Goal: Communication & Community: Answer question/provide support

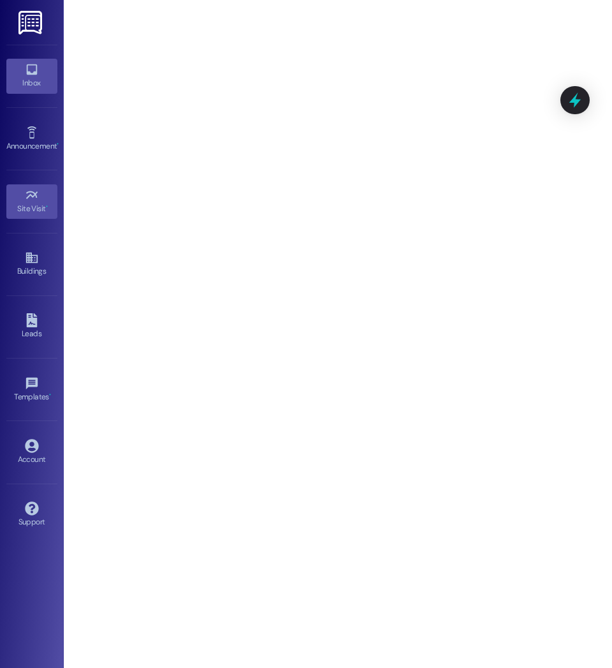
click at [22, 78] on div "Inbox" at bounding box center [32, 83] width 64 height 13
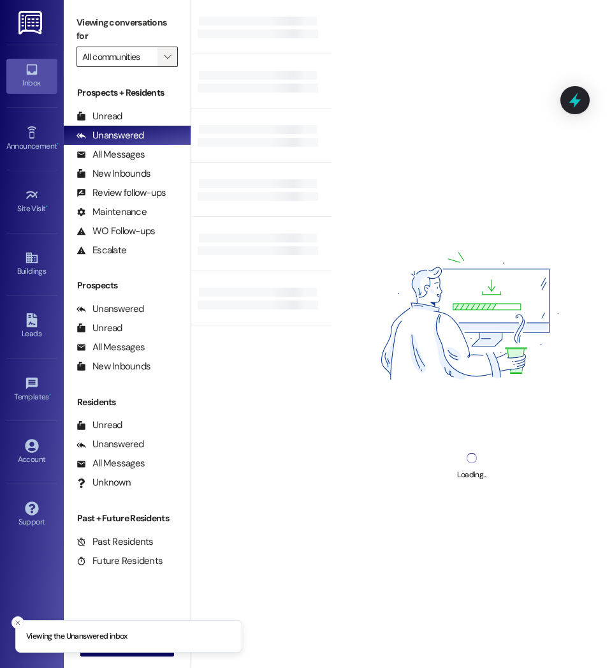
click at [172, 58] on span "" at bounding box center [167, 57] width 12 height 20
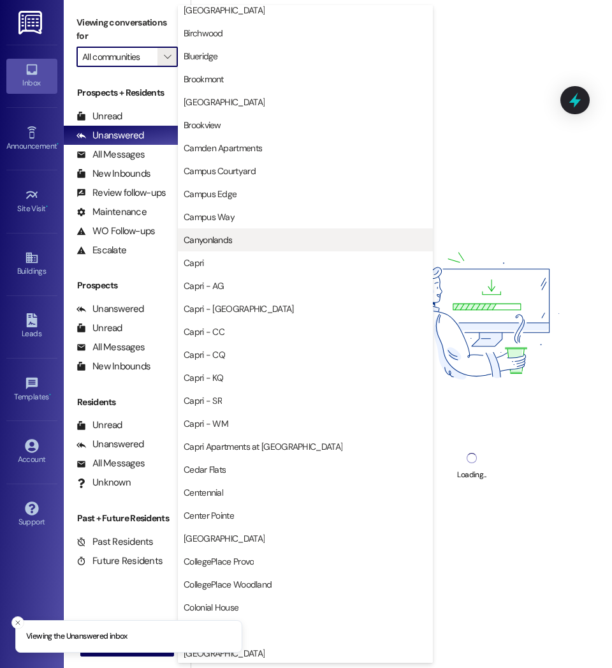
scroll to position [195, 0]
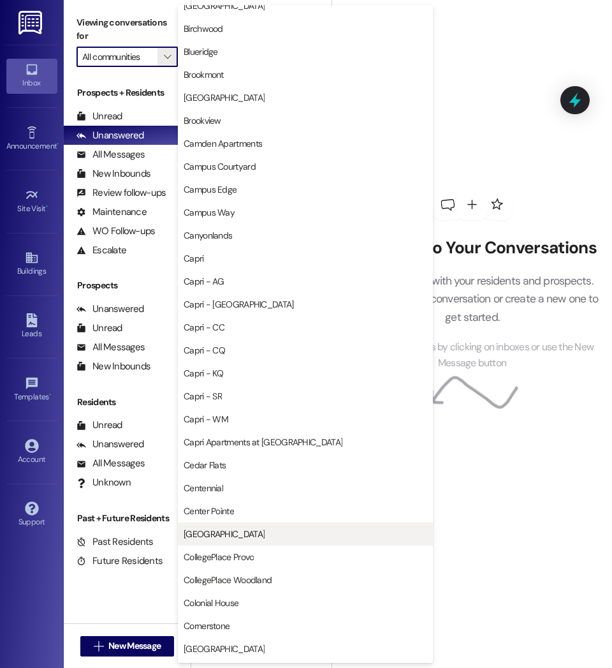
click at [224, 529] on span "[GEOGRAPHIC_DATA]" at bounding box center [224, 533] width 81 height 13
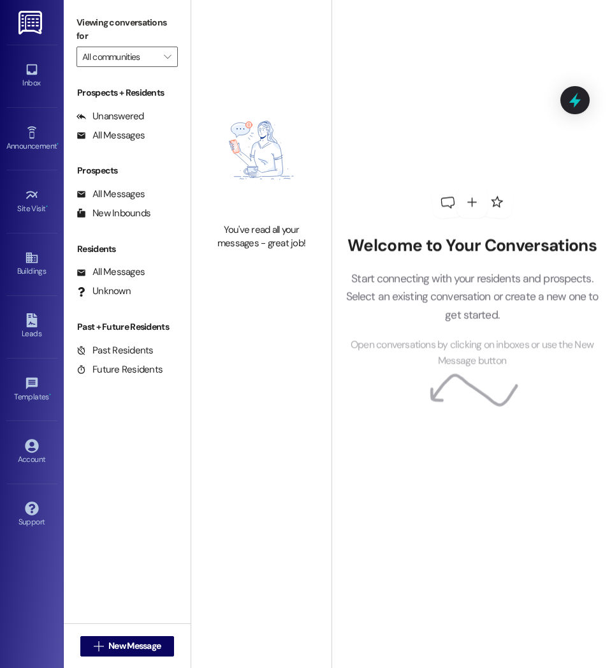
type input "[GEOGRAPHIC_DATA]"
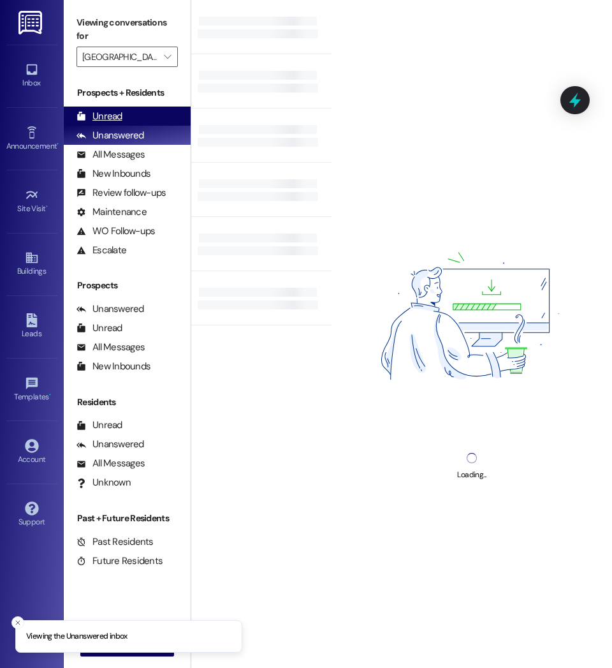
click at [112, 116] on div "Unread" at bounding box center [100, 116] width 46 height 13
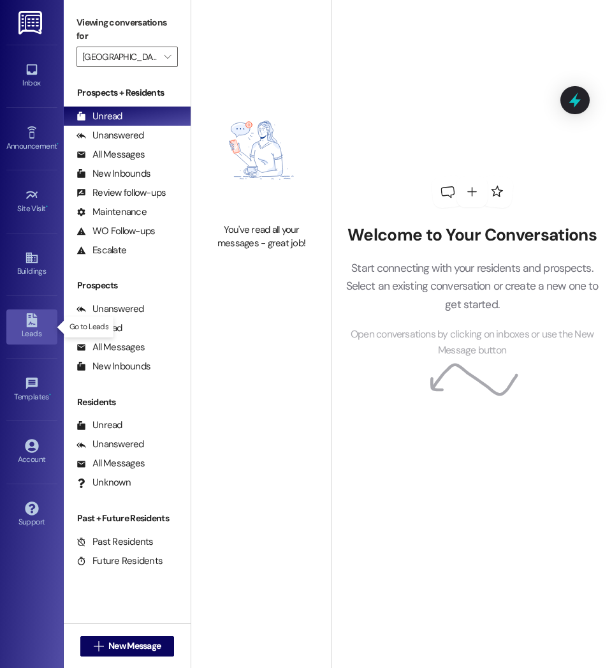
click at [17, 330] on div "Leads" at bounding box center [32, 333] width 64 height 13
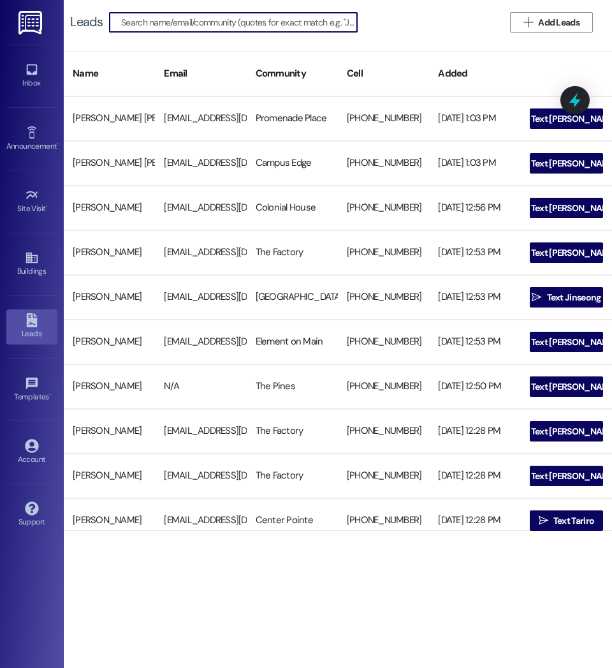
click at [272, 26] on input at bounding box center [239, 22] width 236 height 18
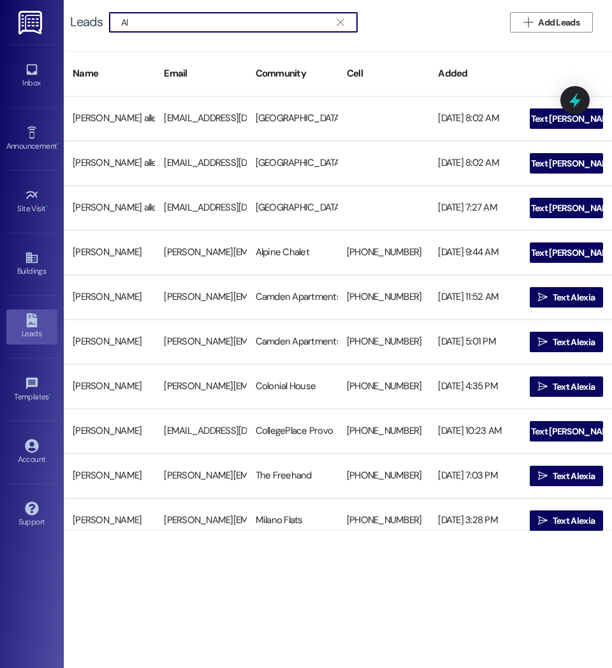
type input "A"
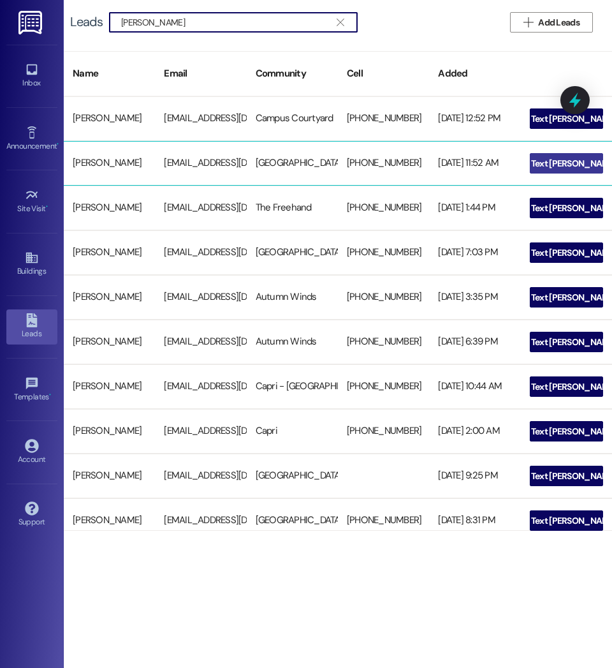
type input "Alleman Kirsten"
click at [557, 165] on span "Text Kirsten" at bounding box center [573, 163] width 85 height 13
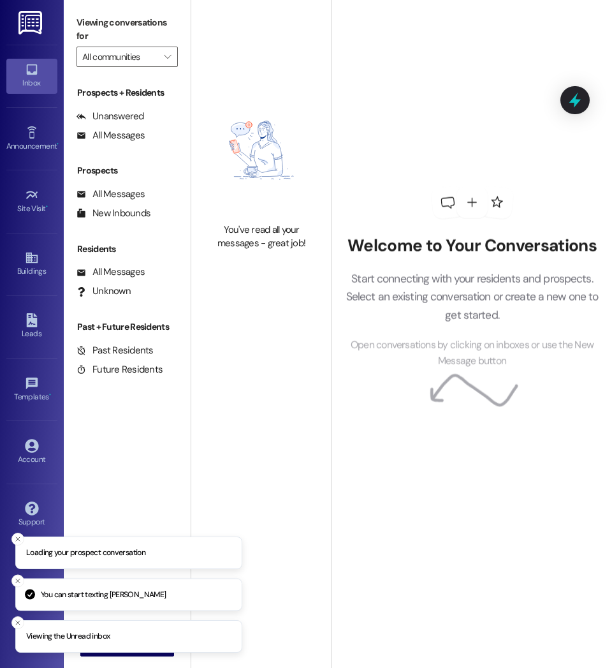
click at [557, 165] on div "Welcome to Your Conversations Start connecting with your residents and prospect…" at bounding box center [472, 278] width 280 height 534
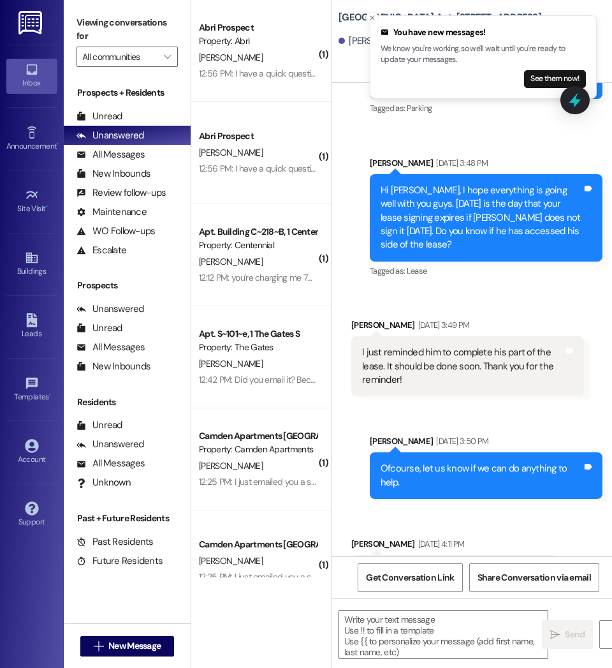
scroll to position [836, 0]
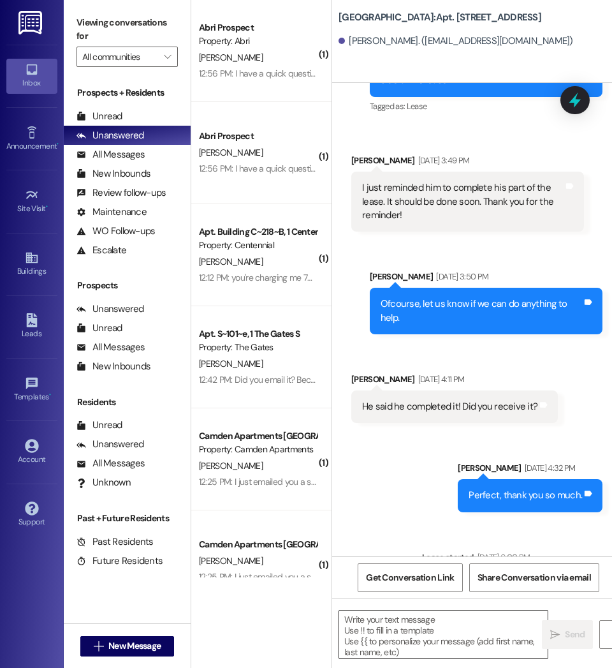
click at [460, 629] on textarea at bounding box center [443, 634] width 208 height 48
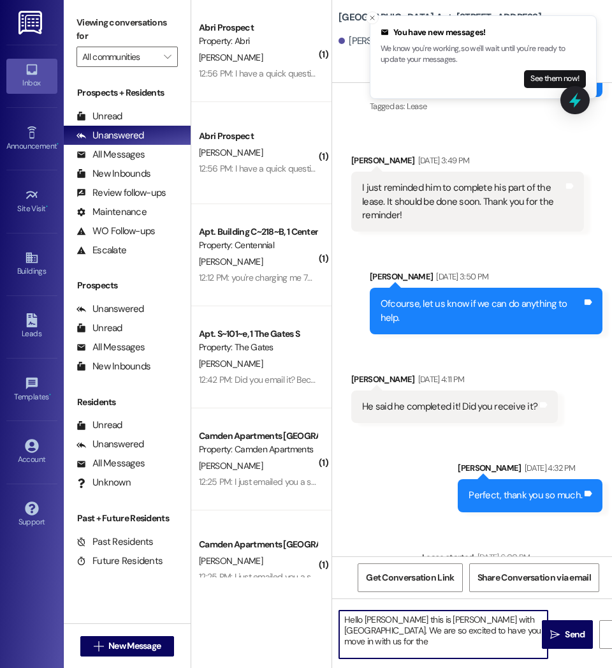
type textarea "Hello Kirsten this is Courtney with Central Park. We are so excited to have you…"
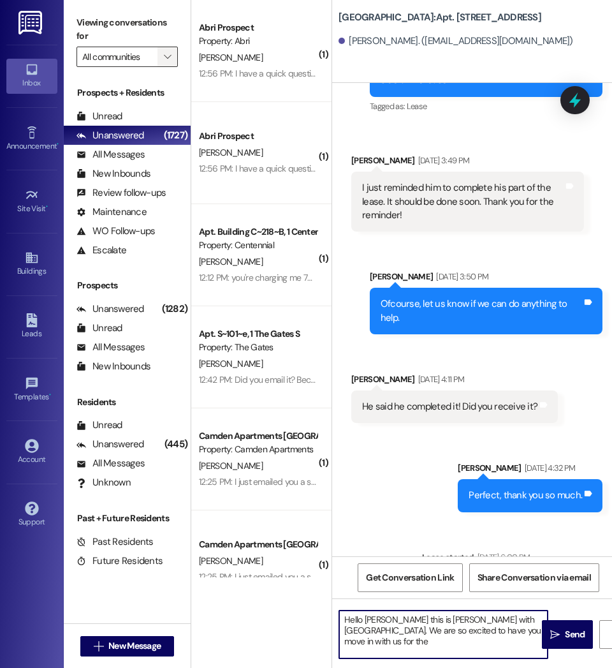
click at [170, 55] on icon "" at bounding box center [167, 57] width 7 height 10
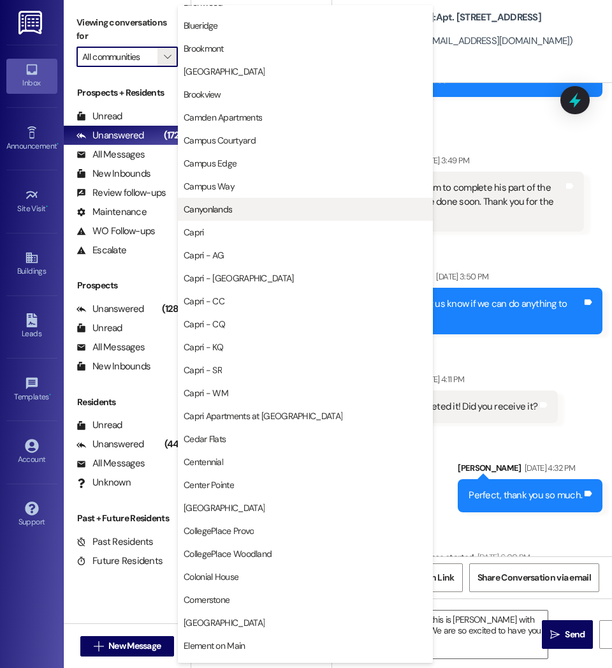
scroll to position [222, 0]
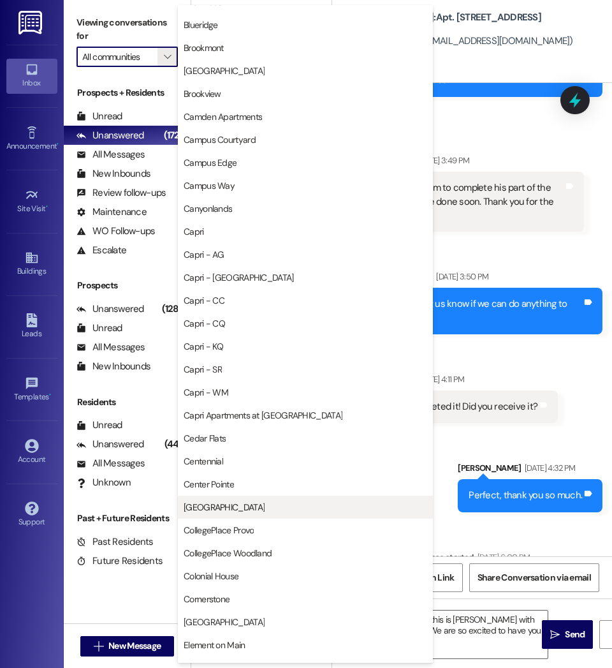
click at [211, 502] on span "[GEOGRAPHIC_DATA]" at bounding box center [224, 507] width 81 height 13
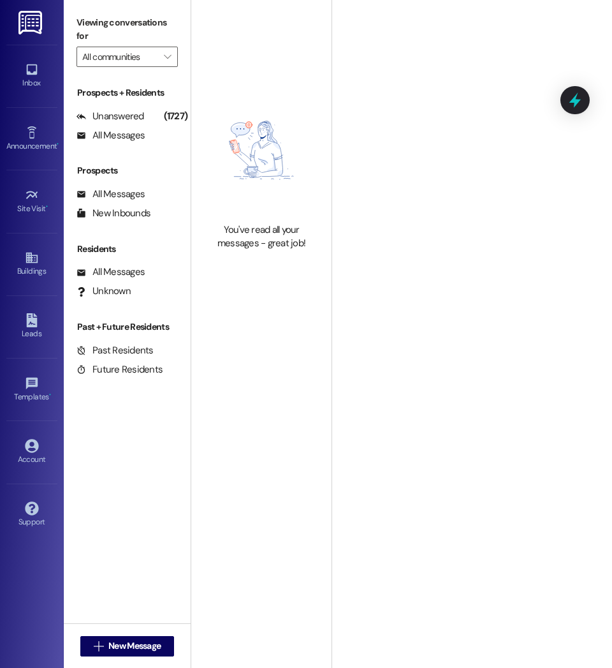
type input "[GEOGRAPHIC_DATA]"
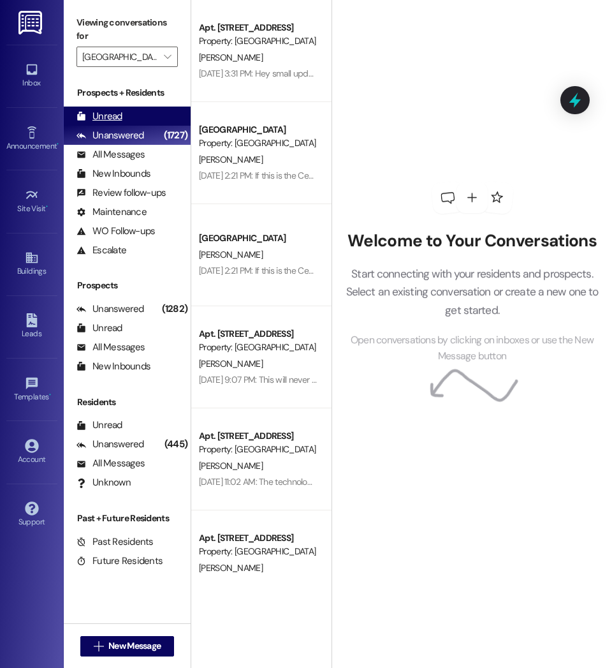
click at [144, 112] on div "Unread (0)" at bounding box center [127, 115] width 127 height 19
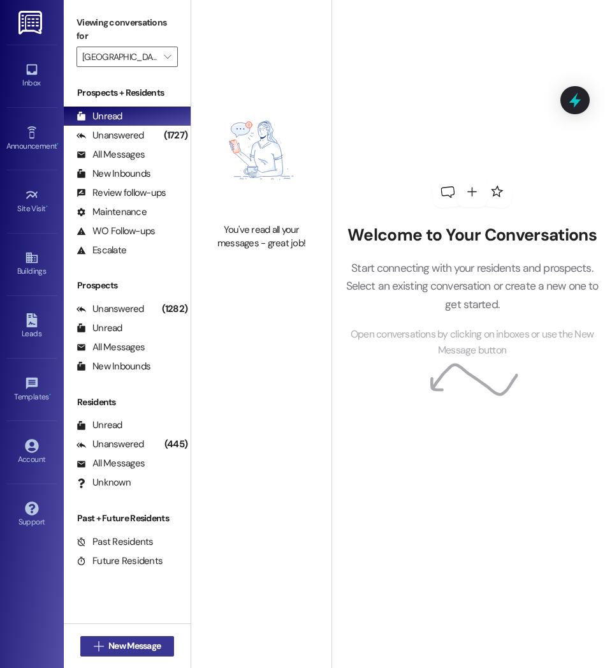
click at [115, 641] on span "New Message" at bounding box center [134, 645] width 52 height 13
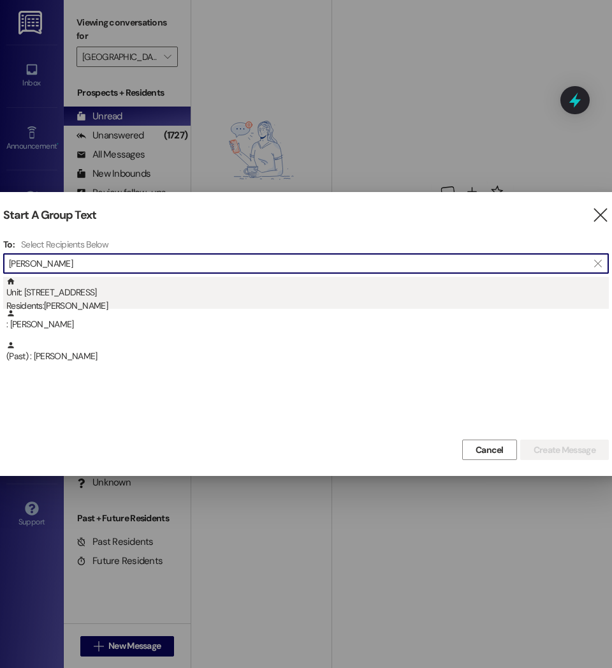
type input "Noah Carter"
click at [102, 286] on div "Unit: 150 - 1 Central Park Residents: Noah Carter" at bounding box center [307, 295] width 603 height 36
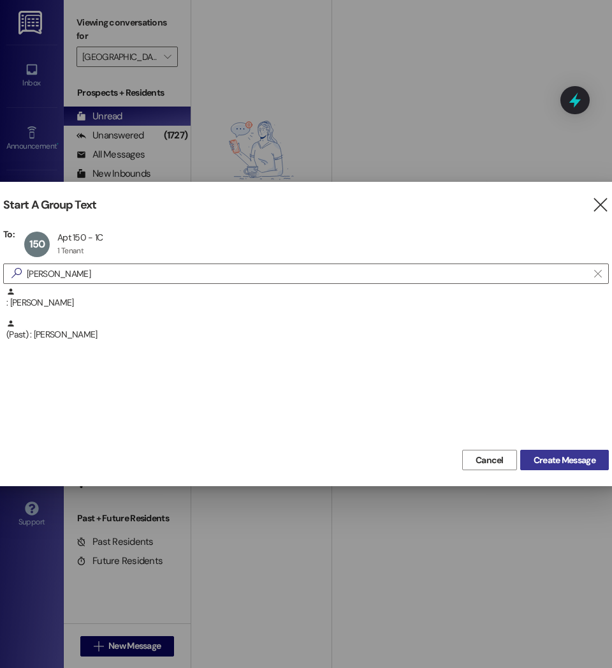
click at [562, 462] on span "Create Message" at bounding box center [565, 459] width 62 height 13
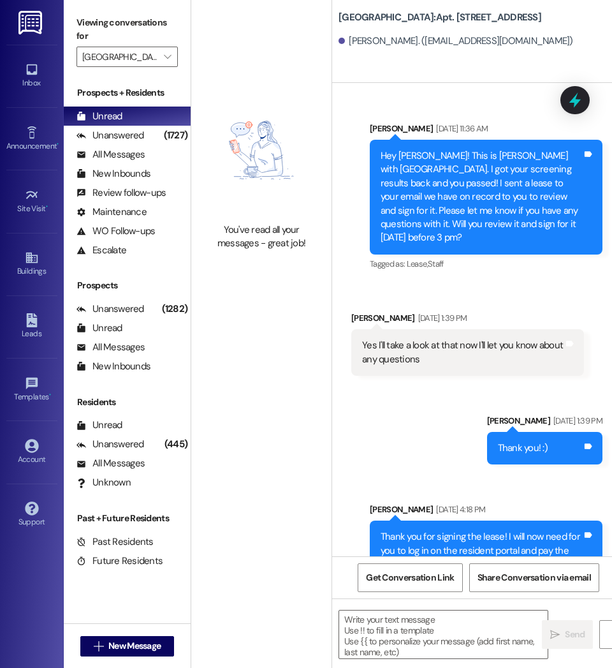
scroll to position [47458, 0]
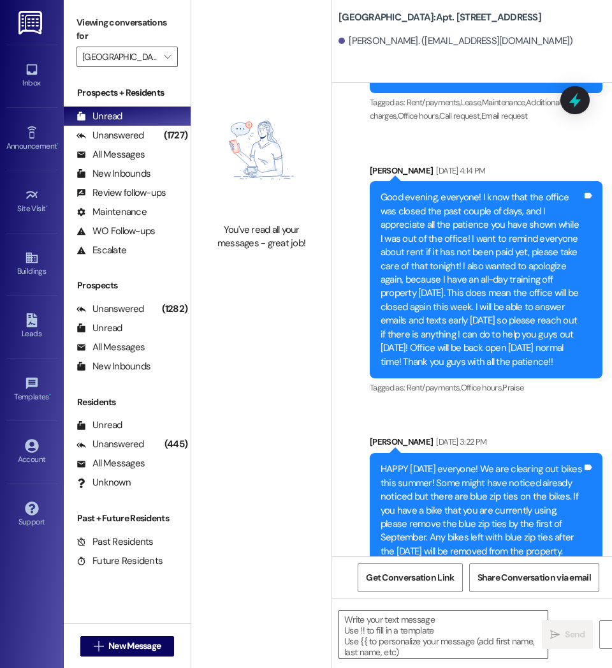
click at [438, 635] on textarea at bounding box center [443, 634] width 208 height 48
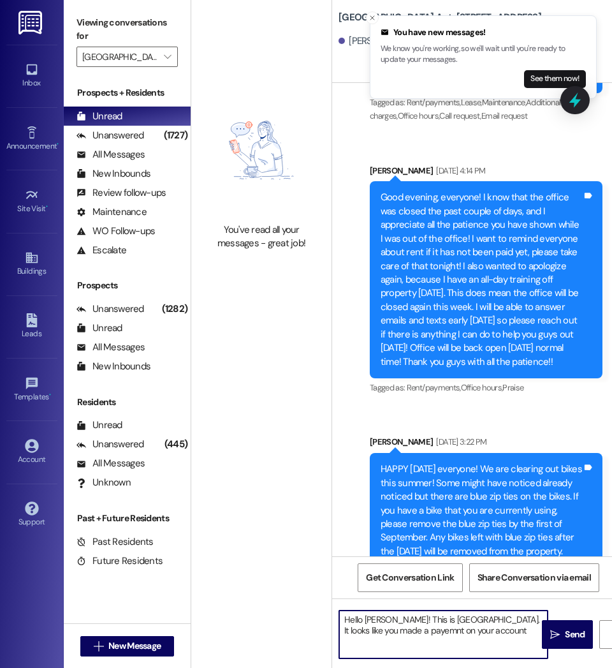
click at [370, 631] on textarea "Hello Noah! This is Central Park. It looks like you made a payemnt on your acco…" at bounding box center [443, 634] width 208 height 48
click at [453, 635] on textarea "Hello Noah! This is Central Park. It looks like you made a payment on your acco…" at bounding box center [443, 634] width 208 height 48
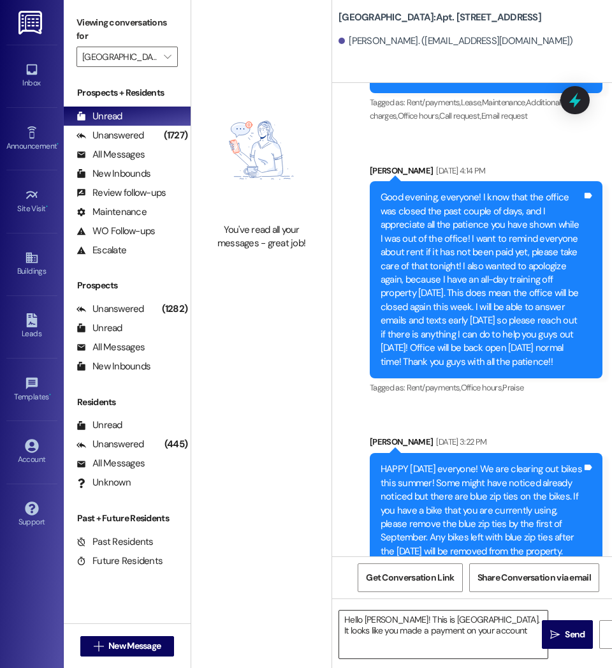
click at [467, 637] on textarea "Hello Noah! This is Central Park. It looks like you made a payment on your acco…" at bounding box center [443, 634] width 208 height 48
drag, startPoint x: 454, startPoint y: 630, endPoint x: 325, endPoint y: 641, distance: 129.3
click at [325, 641] on div "You've read all your messages - great job! Central Park: Apt. 150, 1 Central Pa…" at bounding box center [401, 334] width 421 height 668
drag, startPoint x: 538, startPoint y: 633, endPoint x: 332, endPoint y: 629, distance: 206.0
drag, startPoint x: 332, startPoint y: 629, endPoint x: 537, endPoint y: 629, distance: 204.7
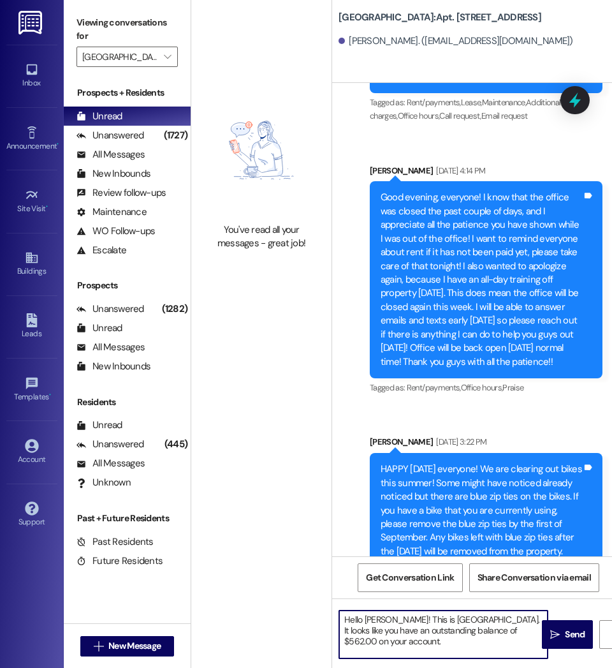
click at [537, 629] on textarea "Hello Noah! This is Central Park. It looks like you have an outstanding balance…" at bounding box center [443, 634] width 208 height 48
drag, startPoint x: 539, startPoint y: 630, endPoint x: 353, endPoint y: 629, distance: 186.2
drag, startPoint x: 353, startPoint y: 629, endPoint x: 538, endPoint y: 630, distance: 184.9
click at [538, 630] on textarea "Hello Noah! This is Central Park. It looks like you have an outstanding balance…" at bounding box center [443, 634] width 208 height 48
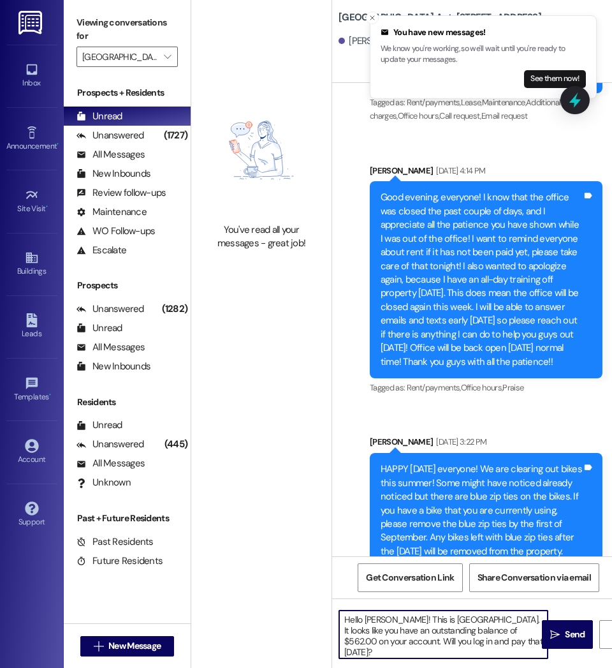
drag, startPoint x: 479, startPoint y: 645, endPoint x: 291, endPoint y: 616, distance: 189.6
click at [291, 616] on div "You've read all your messages - great job! Central Park: Apt. 150, 1 Central Pa…" at bounding box center [401, 334] width 421 height 668
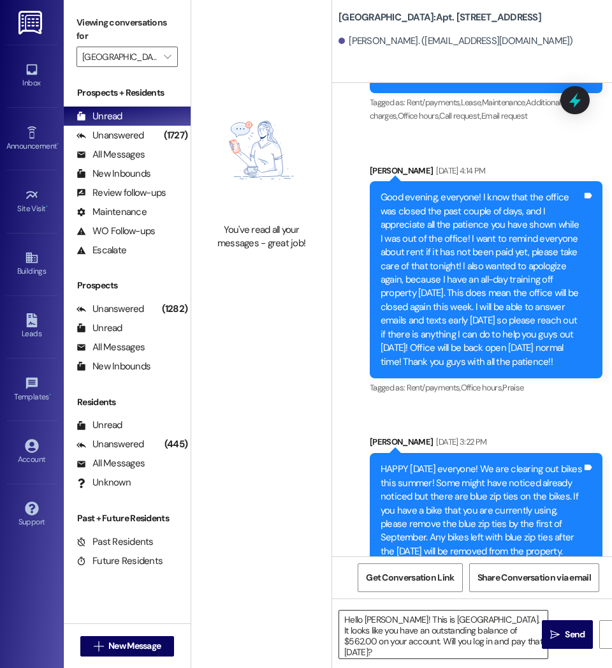
click at [486, 646] on textarea "Hello Noah! This is Central Park. It looks like you have an outstanding balance…" at bounding box center [443, 634] width 208 height 48
drag, startPoint x: 479, startPoint y: 643, endPoint x: 336, endPoint y: 648, distance: 143.6
click at [336, 648] on div "Hello Noah! This is Central Park. It looks like you have an outstanding balance…" at bounding box center [437, 634] width 210 height 49
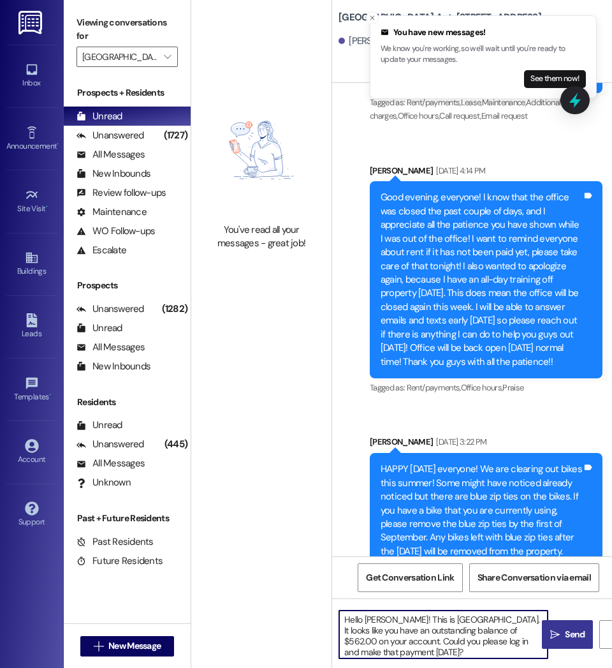
type textarea "Hello Noah! This is Central Park. It looks like you have an outstanding balance…"
click at [562, 631] on span "Send" at bounding box center [574, 633] width 25 height 13
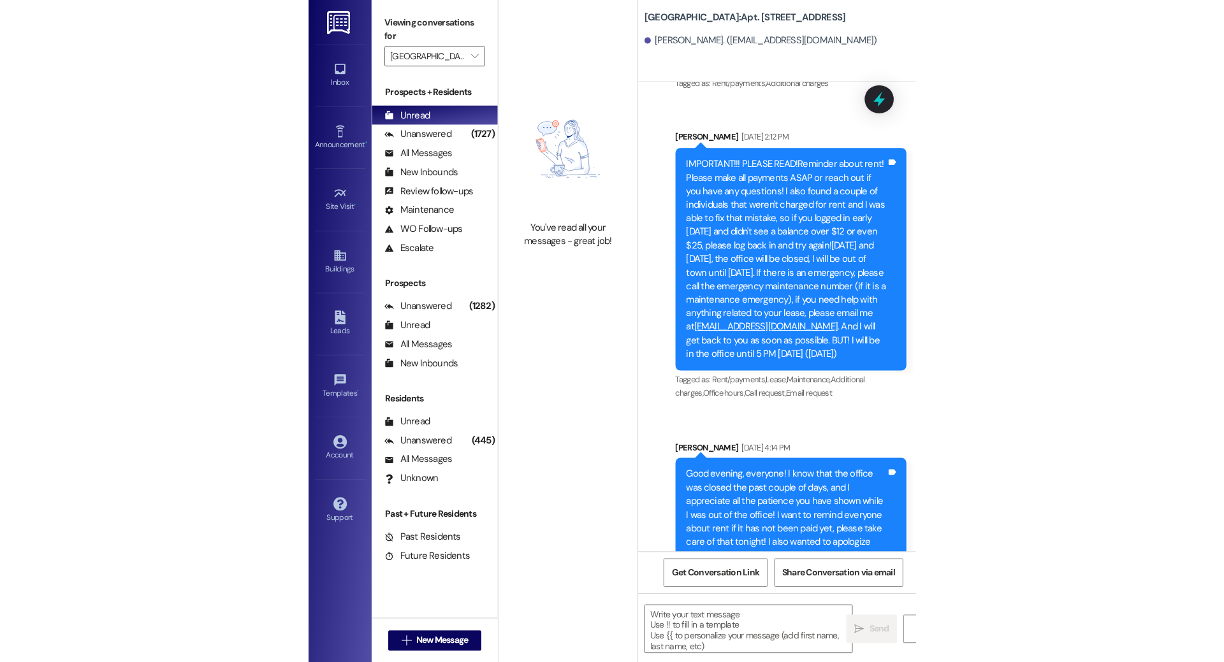
scroll to position [47587, 0]
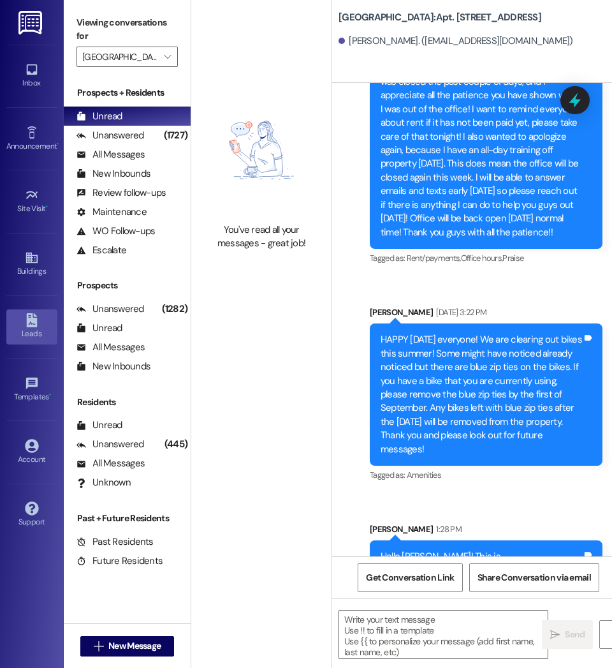
click at [30, 333] on div "Leads" at bounding box center [32, 333] width 64 height 13
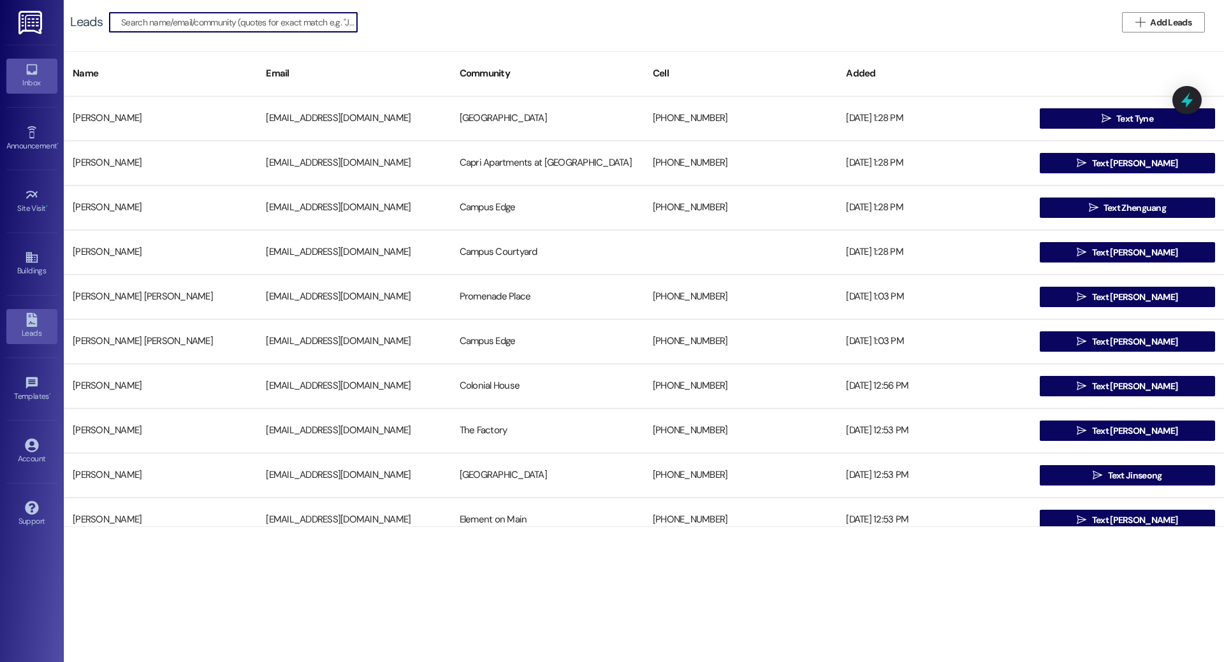
click at [36, 73] on icon at bounding box center [31, 69] width 11 height 11
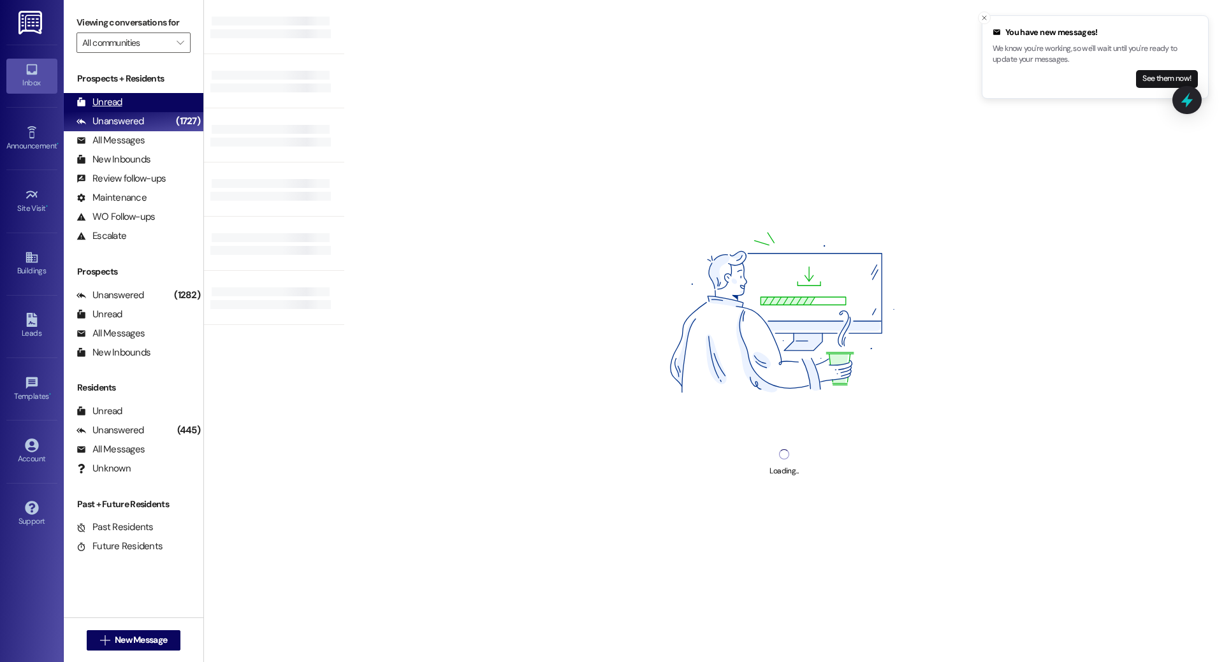
click at [141, 110] on div "Unread (0)" at bounding box center [134, 102] width 140 height 19
click at [177, 43] on icon "" at bounding box center [180, 43] width 7 height 10
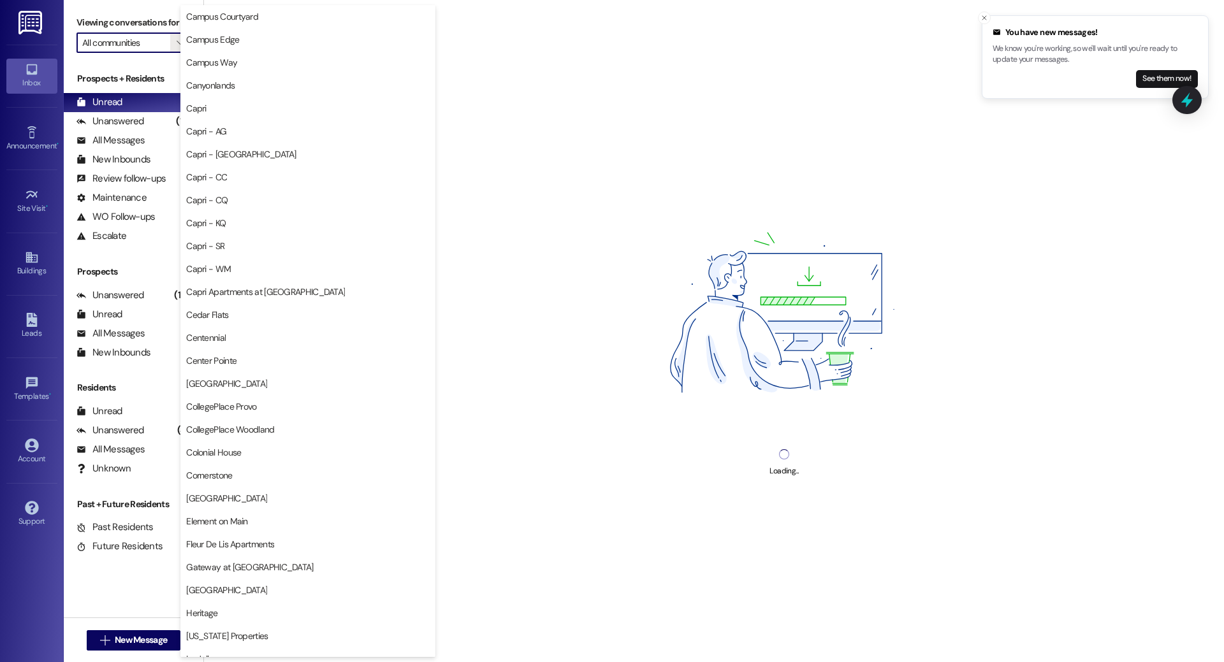
scroll to position [346, 0]
click at [225, 378] on span "[GEOGRAPHIC_DATA]" at bounding box center [226, 382] width 81 height 13
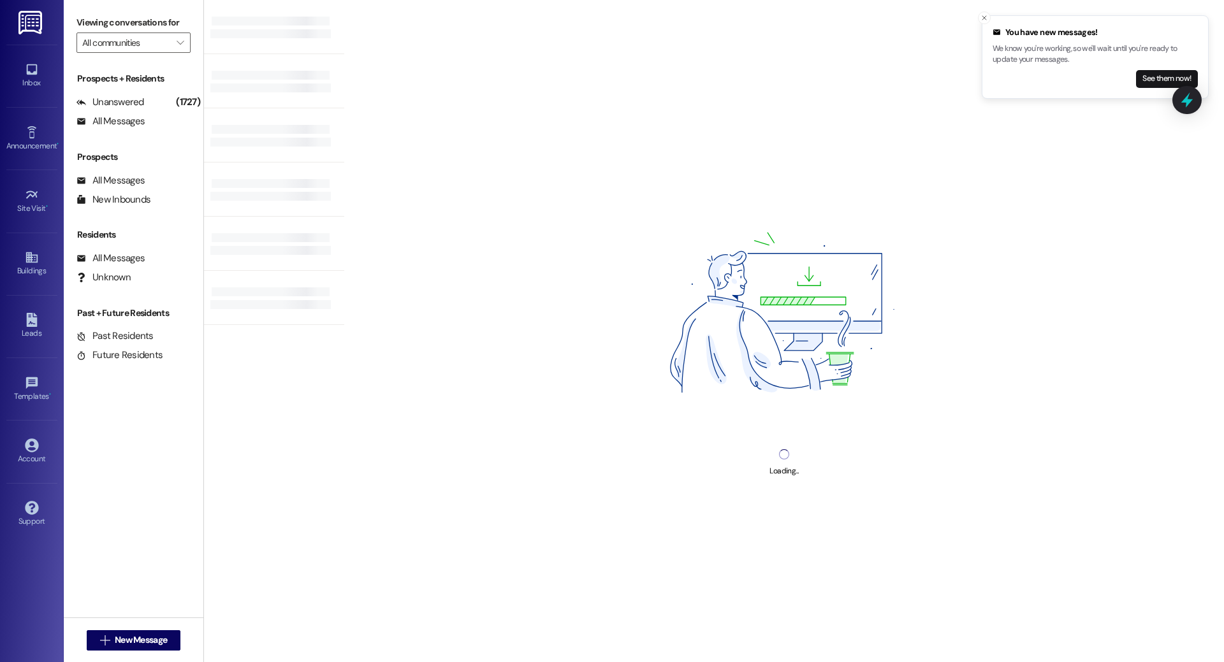
type input "[GEOGRAPHIC_DATA]"
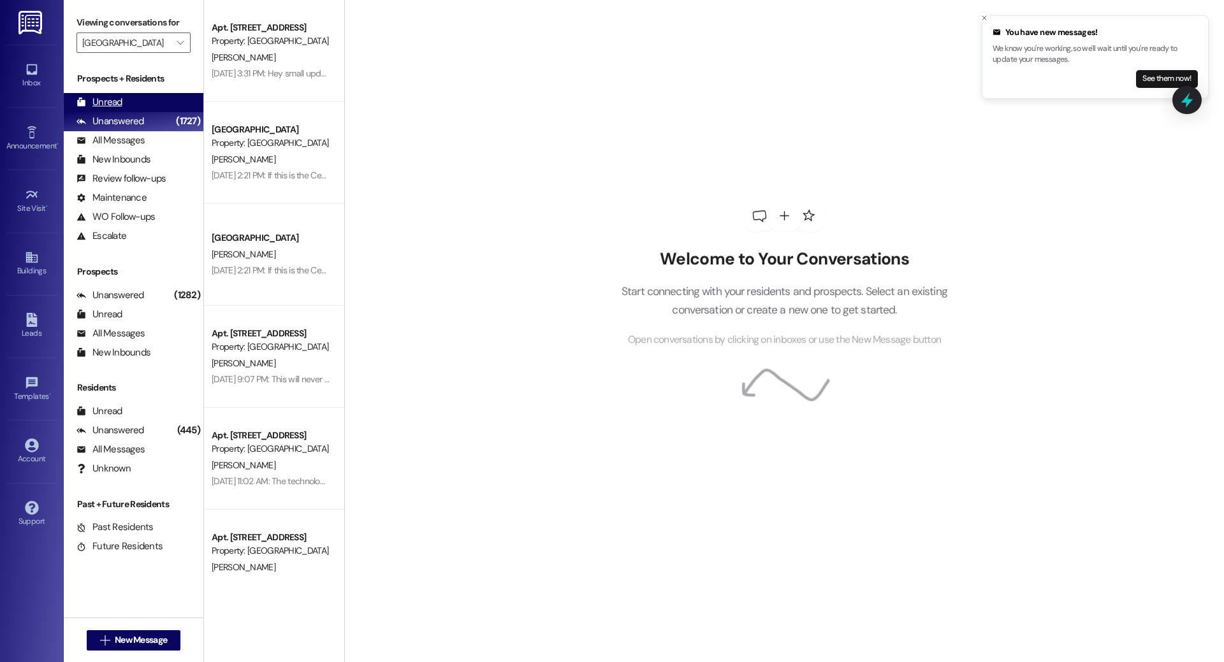
click at [141, 103] on div "Unread (0)" at bounding box center [134, 102] width 140 height 19
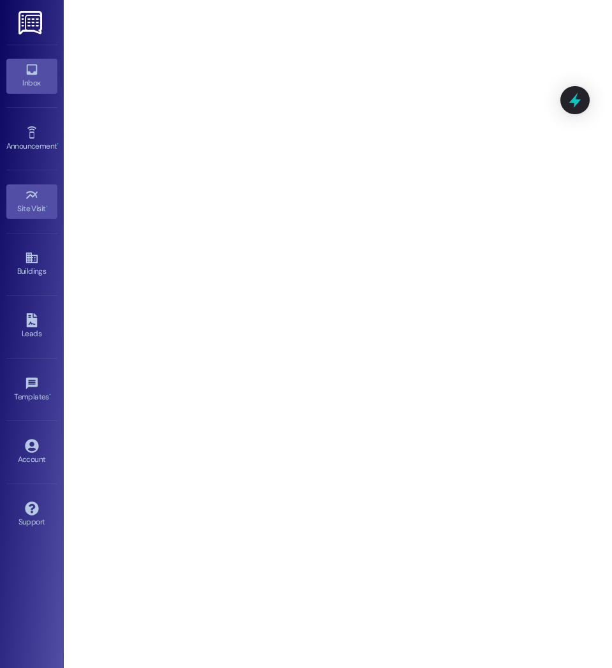
click at [32, 85] on div "Inbox" at bounding box center [32, 83] width 64 height 13
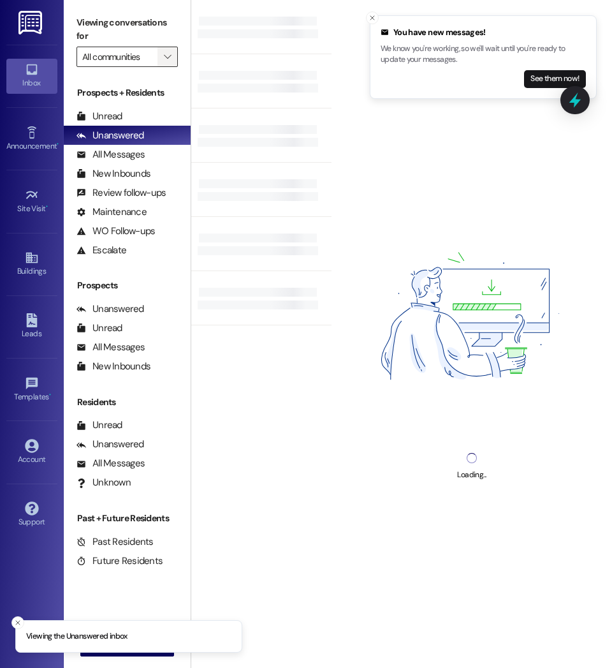
click at [169, 56] on icon "" at bounding box center [167, 57] width 7 height 10
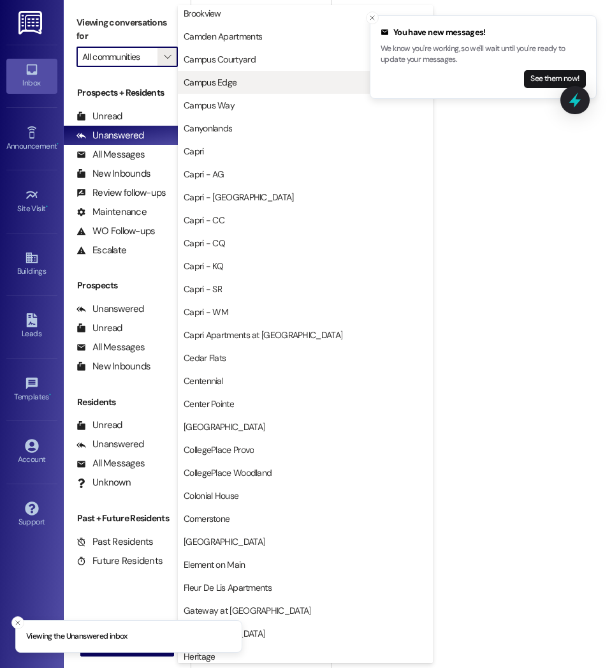
scroll to position [303, 0]
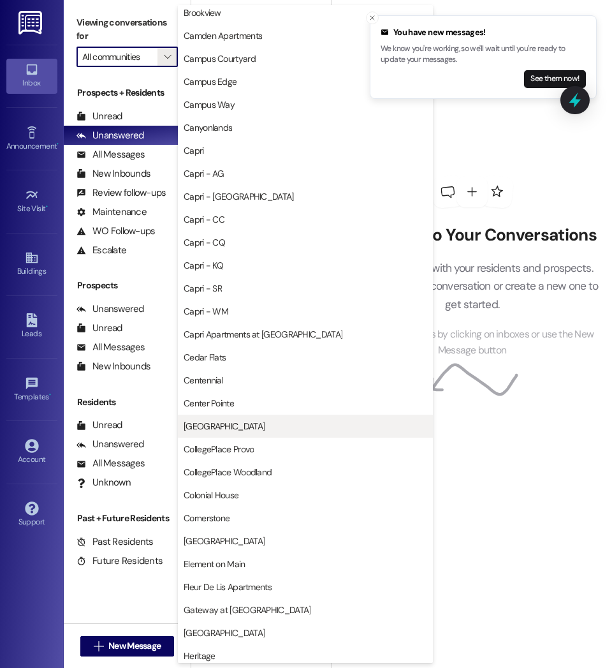
click at [226, 420] on span "[GEOGRAPHIC_DATA]" at bounding box center [224, 426] width 81 height 13
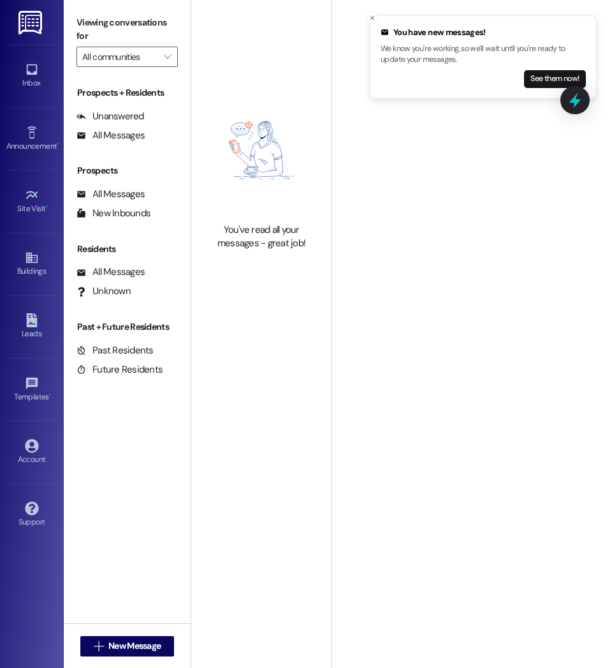
type input "[GEOGRAPHIC_DATA]"
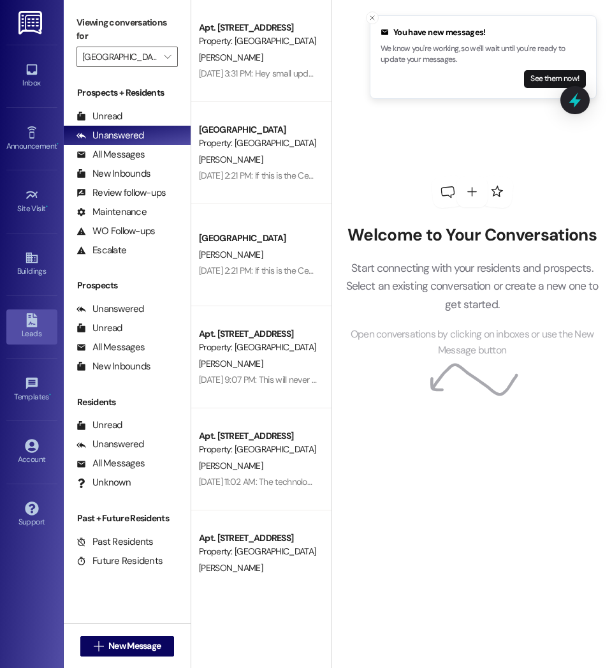
click at [33, 328] on div "Leads" at bounding box center [32, 333] width 64 height 13
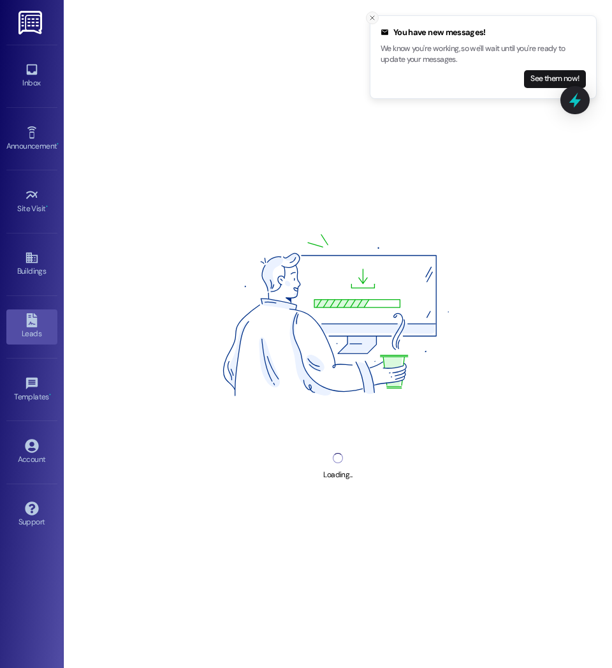
click at [372, 18] on line "Close toast" at bounding box center [372, 18] width 4 height 4
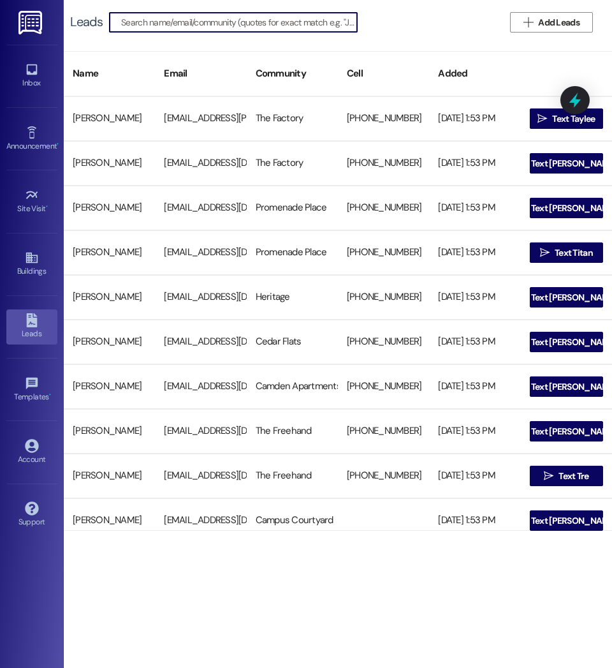
click at [218, 19] on input at bounding box center [239, 22] width 236 height 18
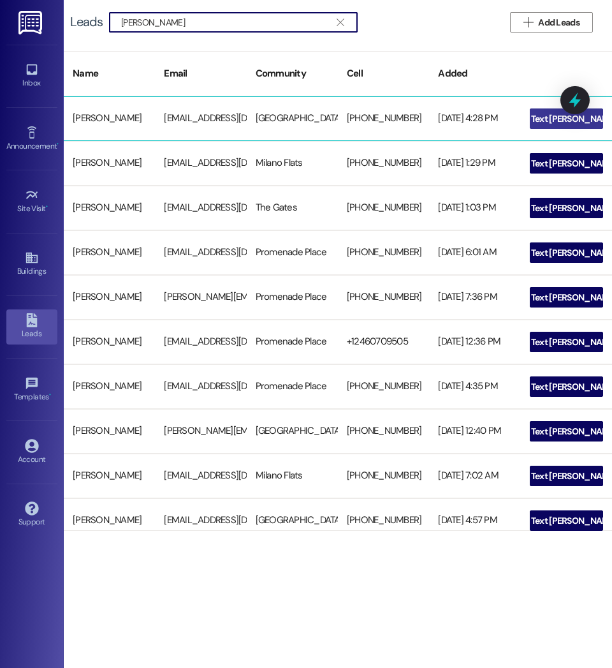
type input "[PERSON_NAME]"
click at [539, 124] on span " Text [PERSON_NAME]" at bounding box center [566, 118] width 106 height 19
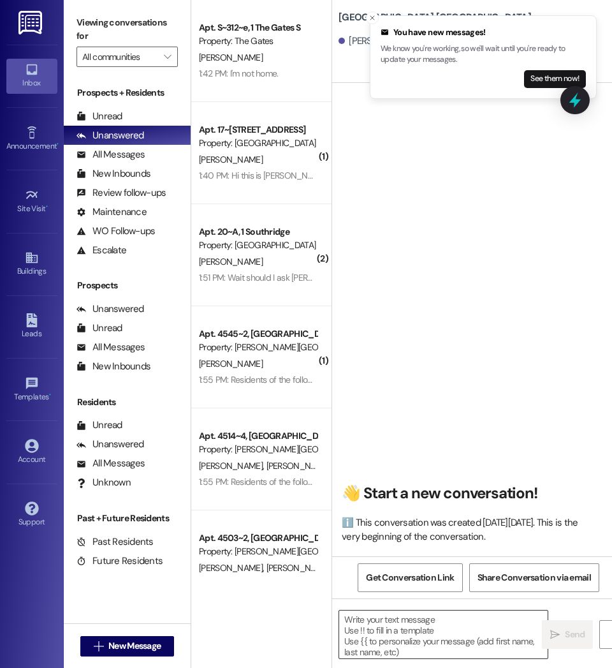
click at [420, 629] on textarea at bounding box center [443, 634] width 208 height 48
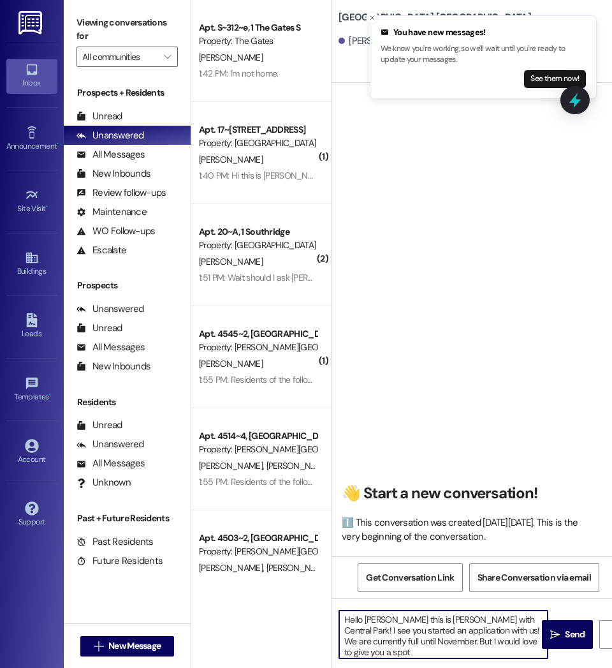
click at [500, 641] on textarea "Hello [PERSON_NAME] this is [PERSON_NAME] with Central Park! I see you started …" at bounding box center [443, 634] width 208 height 48
click at [537, 639] on textarea "Hello [PERSON_NAME] this is [PERSON_NAME] with Central Park! I see you started …" at bounding box center [443, 634] width 208 height 48
click at [390, 652] on textarea "Hello [PERSON_NAME] this is [PERSON_NAME] with Central Park! I see you started …" at bounding box center [443, 634] width 208 height 48
type textarea "Hello [PERSON_NAME] this is [PERSON_NAME] with Central Park! I see you started …"
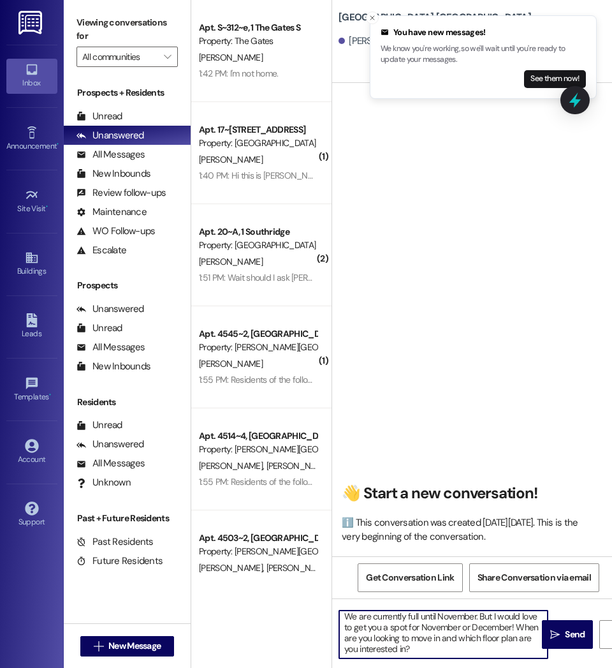
scroll to position [0, 0]
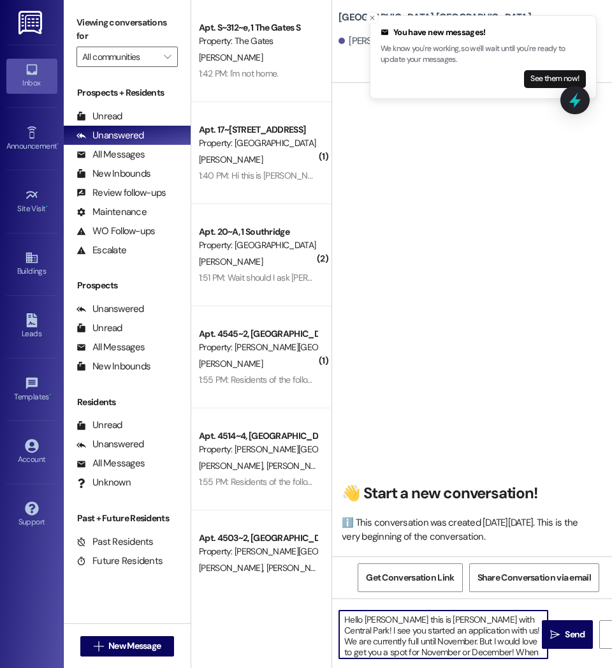
drag, startPoint x: 360, startPoint y: 653, endPoint x: 330, endPoint y: 613, distance: 49.2
click at [330, 613] on div "Apt. S~312~e, 1 The Gates S Property: The Gates [PERSON_NAME] 1:42 PM: I'm not …" at bounding box center [401, 334] width 421 height 668
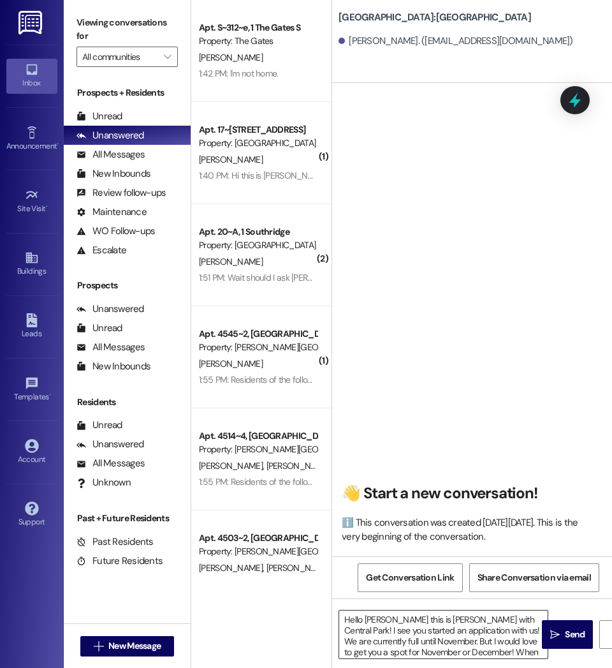
click at [534, 654] on textarea "Hello [PERSON_NAME] this is [PERSON_NAME] with Central Park! I see you started …" at bounding box center [443, 634] width 208 height 48
drag, startPoint x: 358, startPoint y: 652, endPoint x: 332, endPoint y: 606, distance: 52.5
click at [332, 606] on div "Hello [PERSON_NAME] this is [PERSON_NAME] with Central Park! I see you started …" at bounding box center [472, 646] width 280 height 96
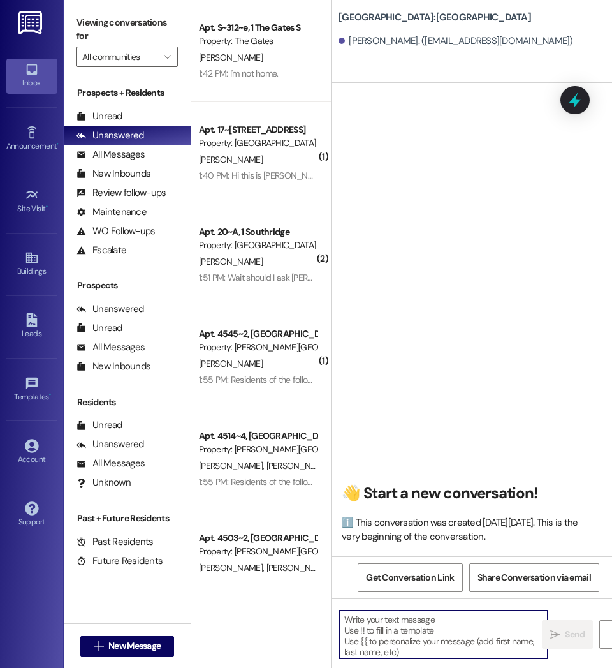
paste textarea "Hello [PERSON_NAME]! This is [PERSON_NAME] with [GEOGRAPHIC_DATA]. I saw you st…"
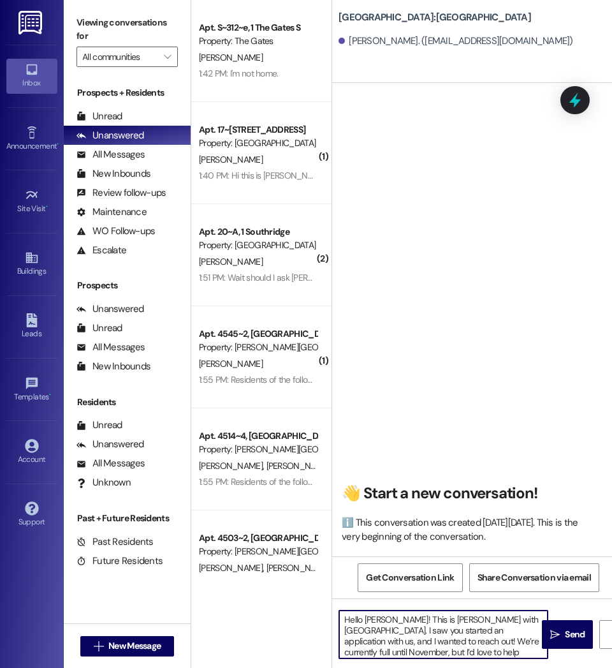
drag, startPoint x: 488, startPoint y: 651, endPoint x: 314, endPoint y: 592, distance: 183.9
click at [314, 592] on div "Apt. S~312~e, 1 The Gates S Property: The Gates [PERSON_NAME] 1:42 PM: I'm not …" at bounding box center [401, 334] width 421 height 668
type textarea "Hello [PERSON_NAME]! This is [PERSON_NAME] with [GEOGRAPHIC_DATA]. I saw you st…"
click at [574, 641] on span "Send" at bounding box center [575, 633] width 20 height 13
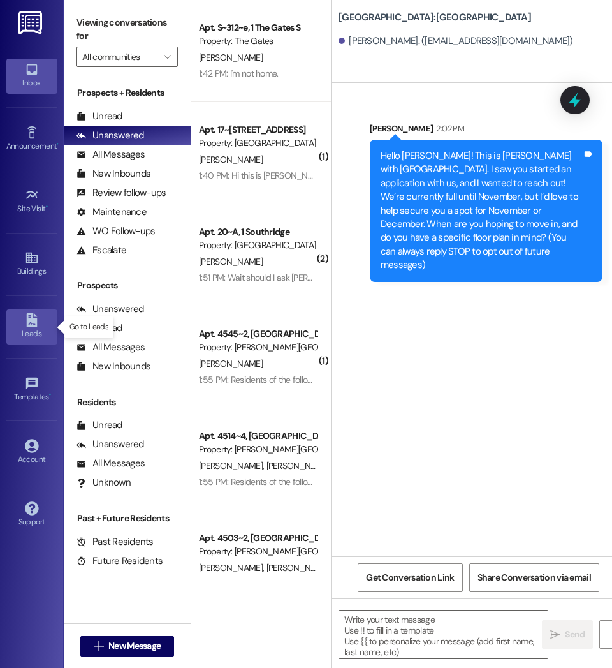
click at [24, 328] on div "Leads" at bounding box center [32, 333] width 64 height 13
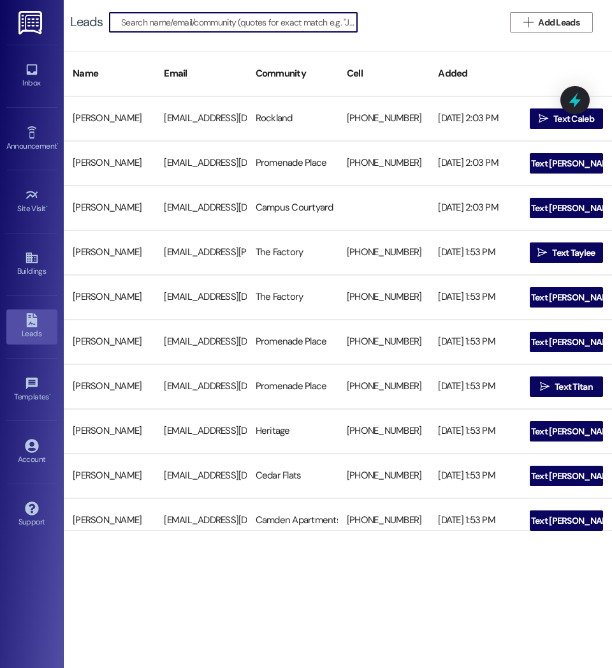
click at [206, 24] on input at bounding box center [239, 22] width 236 height 18
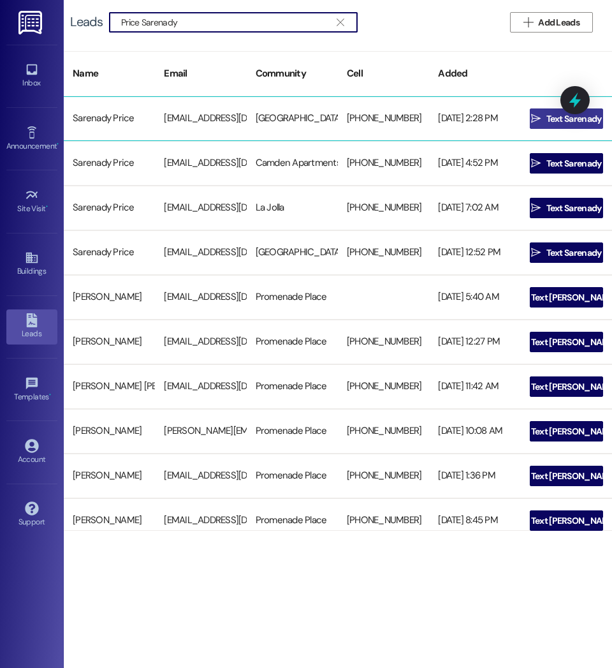
type input "Price Sarenady"
click at [537, 121] on span " Text Sarenady" at bounding box center [566, 118] width 75 height 19
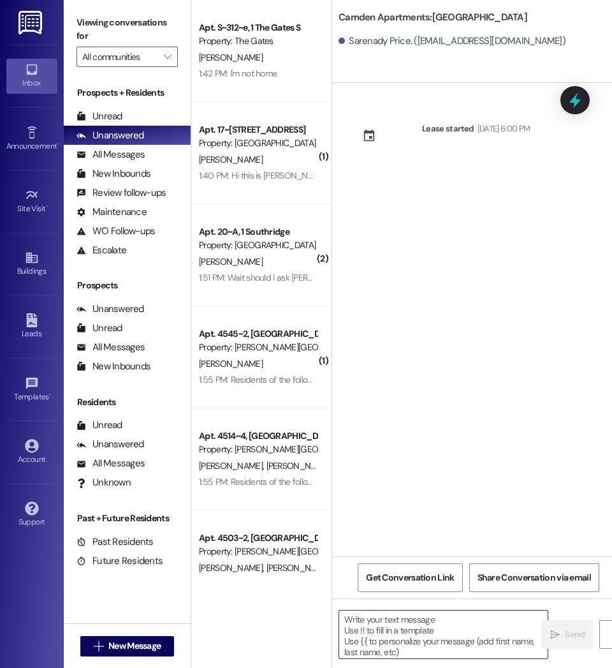
click at [446, 635] on textarea at bounding box center [443, 634] width 208 height 48
paste textarea "Hello [PERSON_NAME]! This is [PERSON_NAME] with [GEOGRAPHIC_DATA]. I saw you st…"
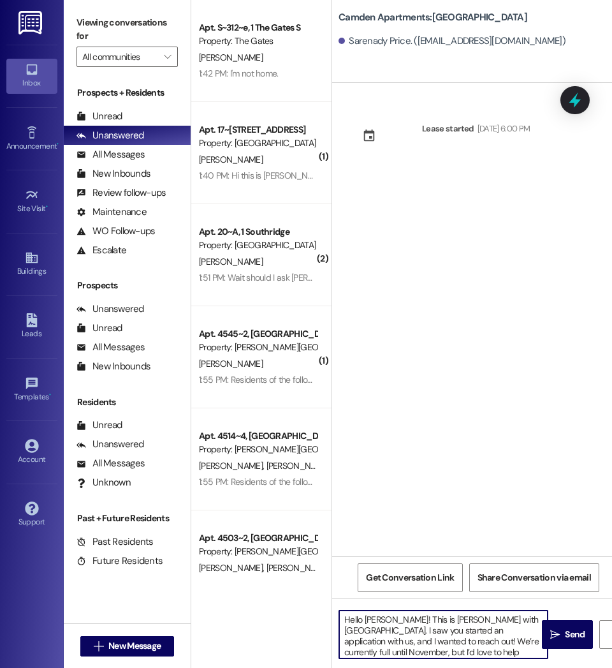
click at [391, 617] on textarea "Hello [PERSON_NAME]! This is [PERSON_NAME] with [GEOGRAPHIC_DATA]. I saw you st…" at bounding box center [443, 634] width 208 height 48
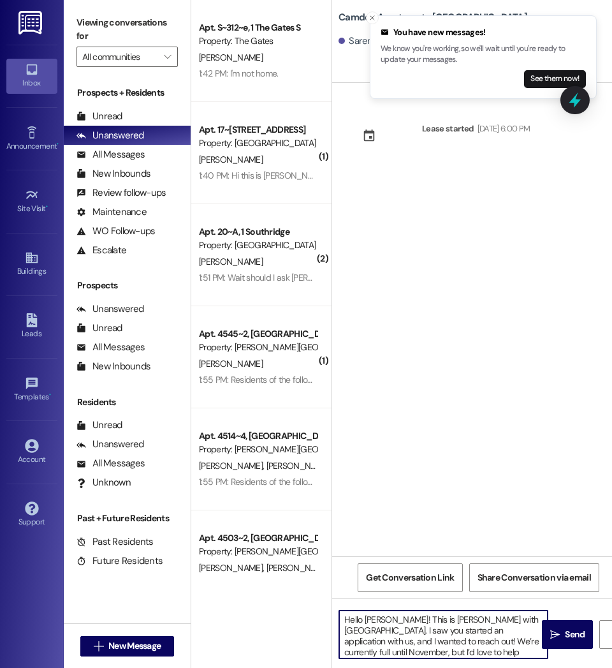
drag, startPoint x: 492, startPoint y: 651, endPoint x: 305, endPoint y: 588, distance: 197.2
click at [305, 588] on div "Apt. S~312~e, 1 The Gates S Property: The Gates [PERSON_NAME] 1:42 PM: I'm not …" at bounding box center [401, 334] width 421 height 668
type textarea "Hello [PERSON_NAME]! This is [PERSON_NAME] with [GEOGRAPHIC_DATA]. I saw you st…"
click at [573, 642] on button " Send" at bounding box center [567, 634] width 51 height 29
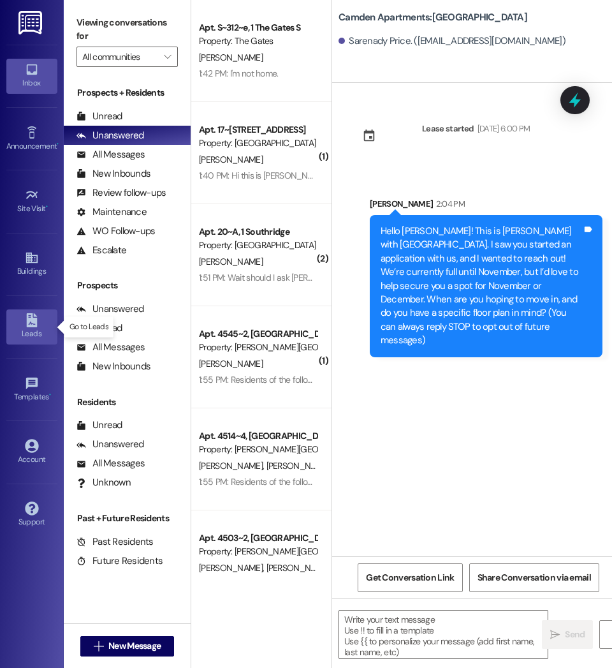
click at [31, 332] on div "Leads" at bounding box center [32, 333] width 64 height 13
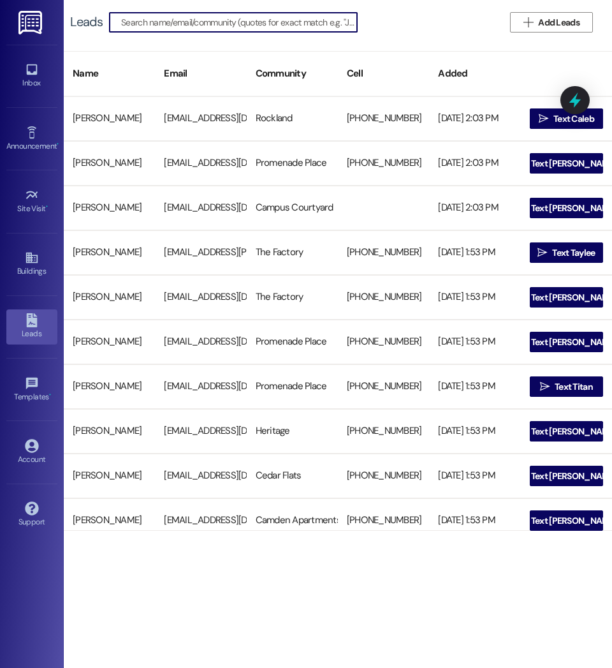
click at [163, 22] on input at bounding box center [239, 22] width 236 height 18
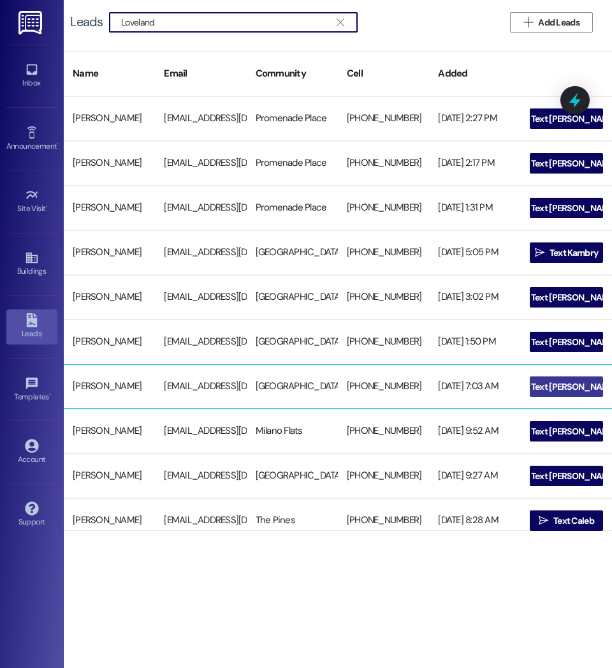
type input "Loveland"
click at [553, 388] on span "Text [PERSON_NAME]" at bounding box center [573, 386] width 85 height 13
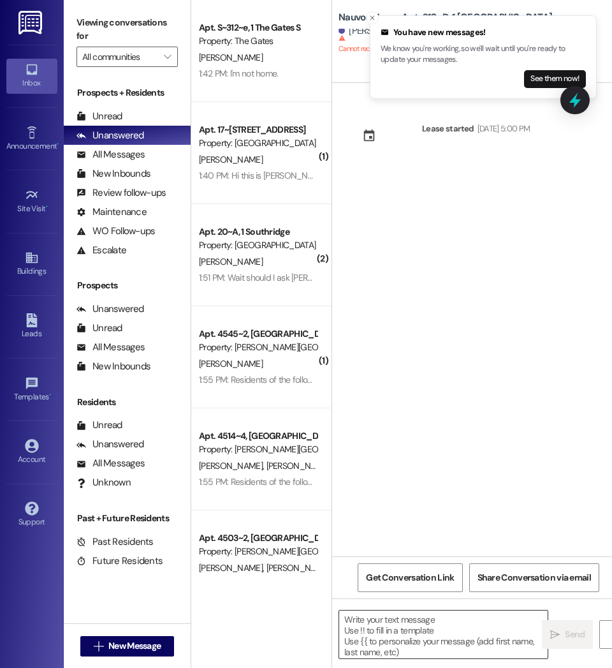
click at [442, 634] on textarea at bounding box center [443, 634] width 208 height 48
paste textarea "Hello [PERSON_NAME]! This is [PERSON_NAME] with [GEOGRAPHIC_DATA]. I saw you st…"
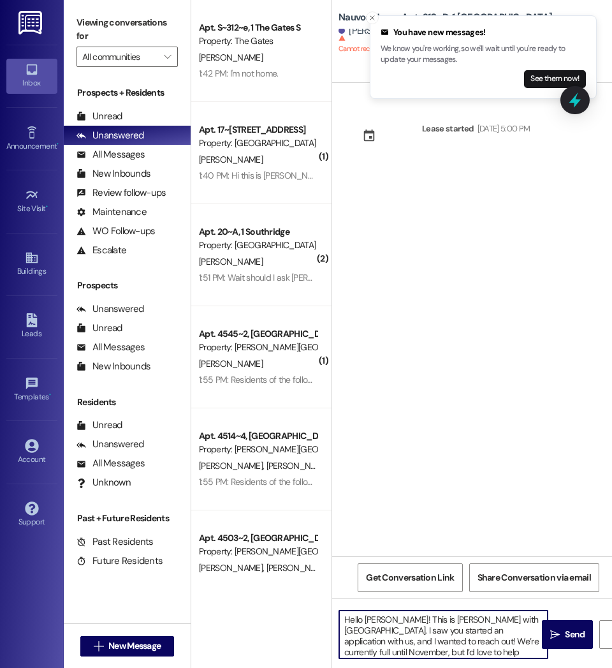
click at [401, 620] on textarea "Hello [PERSON_NAME]! This is [PERSON_NAME] with [GEOGRAPHIC_DATA]. I saw you st…" at bounding box center [443, 634] width 208 height 48
drag, startPoint x: 490, startPoint y: 650, endPoint x: 324, endPoint y: 608, distance: 171.8
click at [324, 608] on div "Apt. S~312~e, 1 The Gates S Property: The Gates [PERSON_NAME] 1:42 PM: I'm not …" at bounding box center [401, 334] width 421 height 668
type textarea "Hello [PERSON_NAME]! This is [PERSON_NAME] with [GEOGRAPHIC_DATA]. I saw you st…"
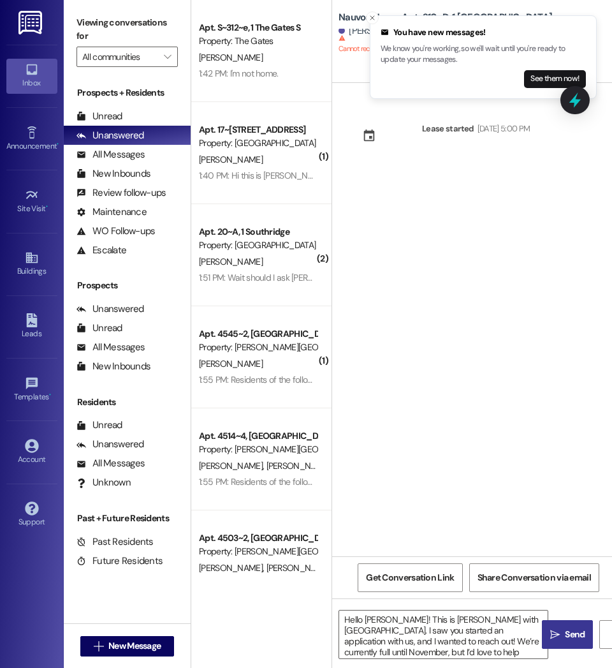
click at [567, 632] on span "Send" at bounding box center [575, 633] width 20 height 13
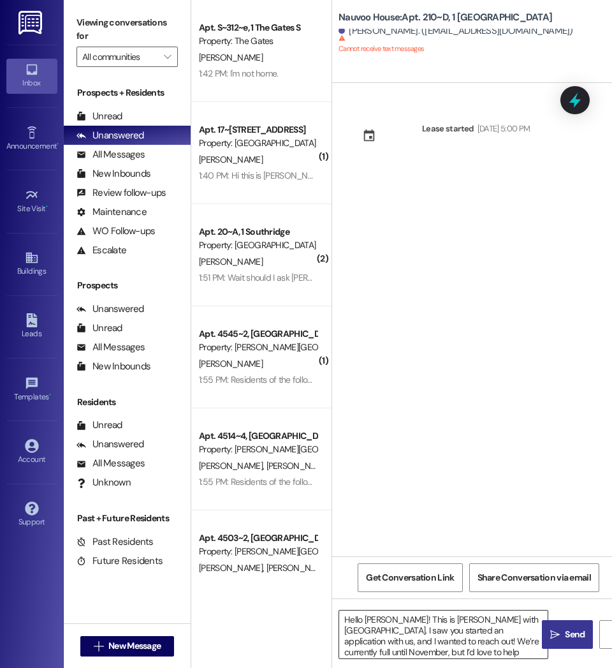
scroll to position [25, 0]
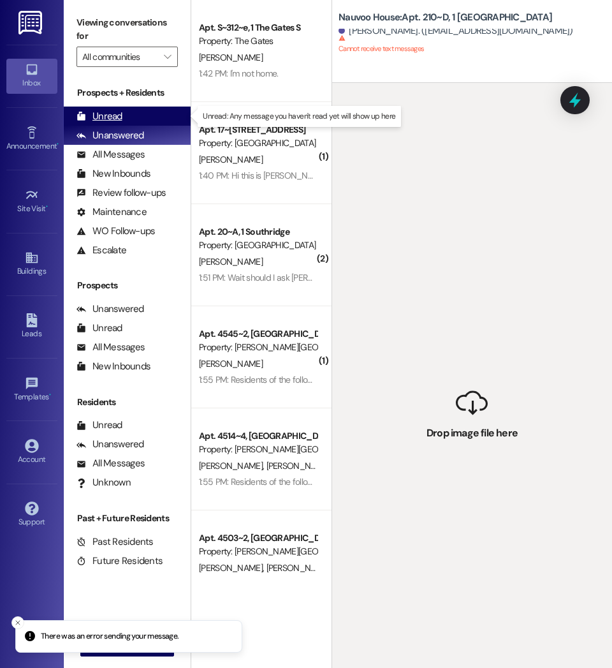
click at [150, 108] on div "Unread (0)" at bounding box center [127, 115] width 127 height 19
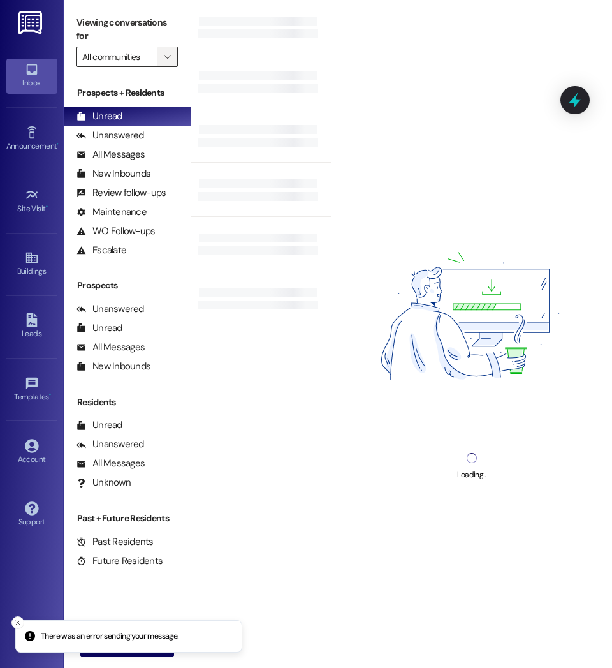
click at [166, 56] on icon "" at bounding box center [167, 57] width 7 height 10
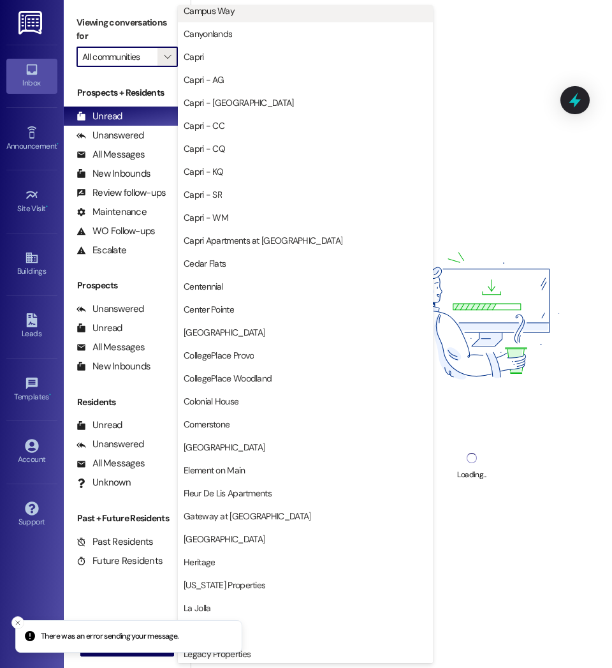
scroll to position [397, 0]
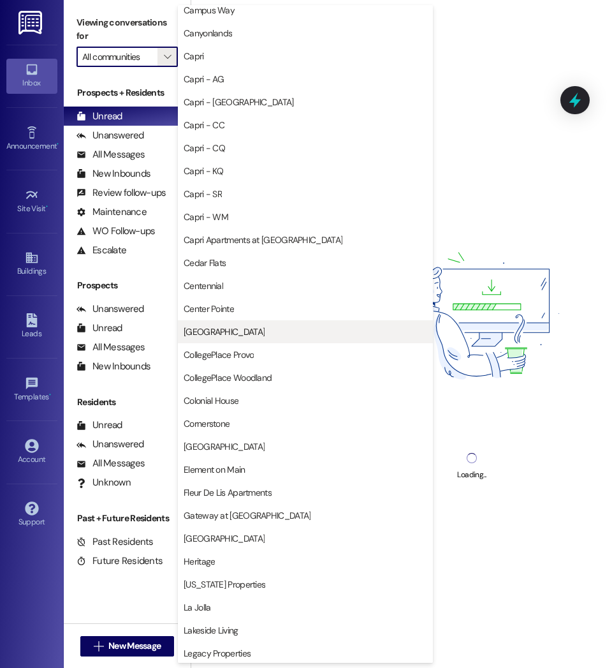
click at [238, 330] on span "[GEOGRAPHIC_DATA]" at bounding box center [306, 331] width 244 height 13
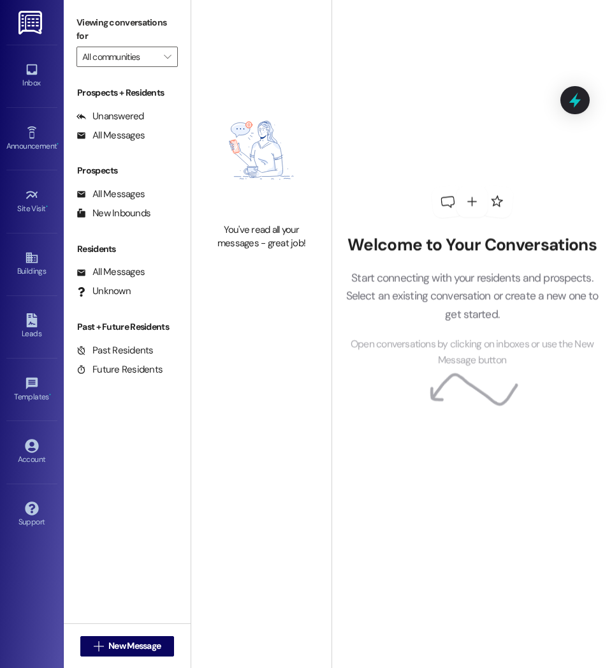
type input "[GEOGRAPHIC_DATA]"
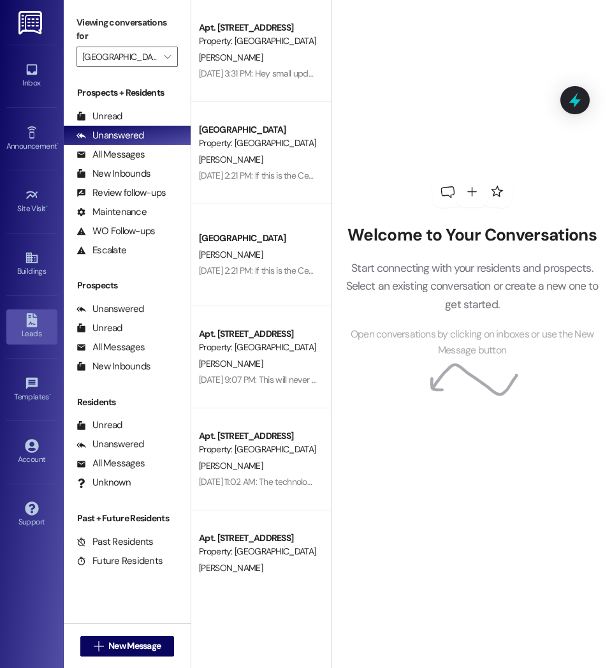
click at [17, 336] on div "Leads" at bounding box center [32, 333] width 64 height 13
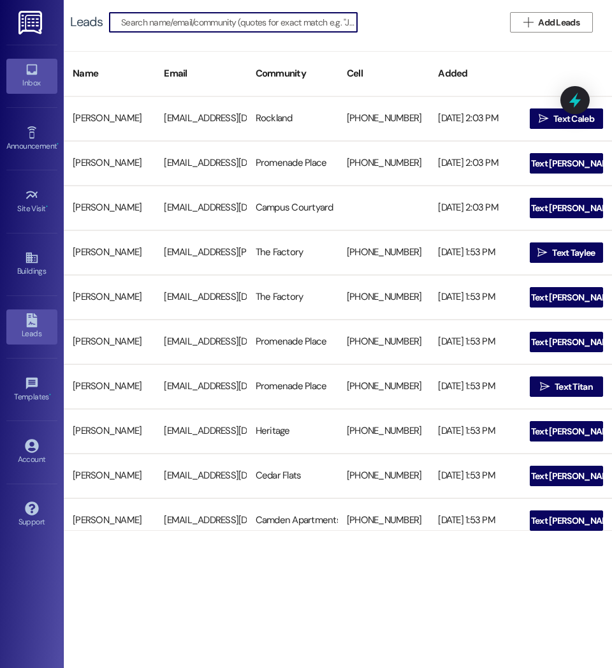
click at [29, 84] on div "Inbox" at bounding box center [32, 83] width 64 height 13
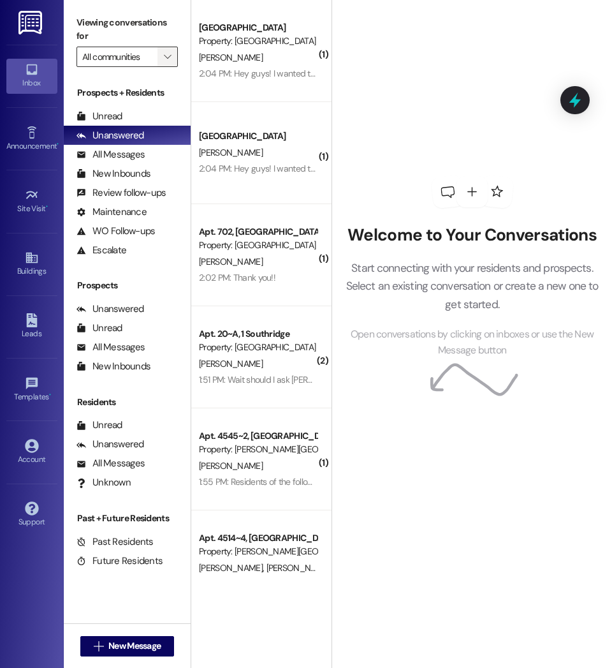
click at [166, 61] on icon "" at bounding box center [167, 57] width 7 height 10
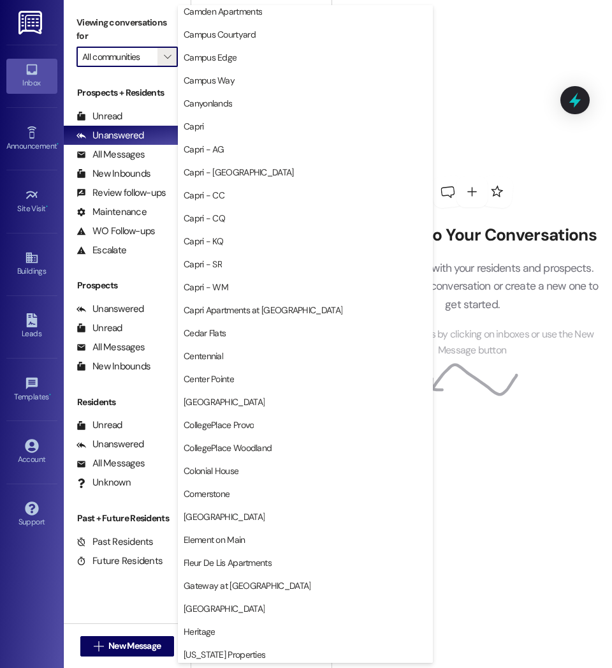
scroll to position [328, 0]
click at [229, 392] on button "[GEOGRAPHIC_DATA]" at bounding box center [305, 401] width 255 height 23
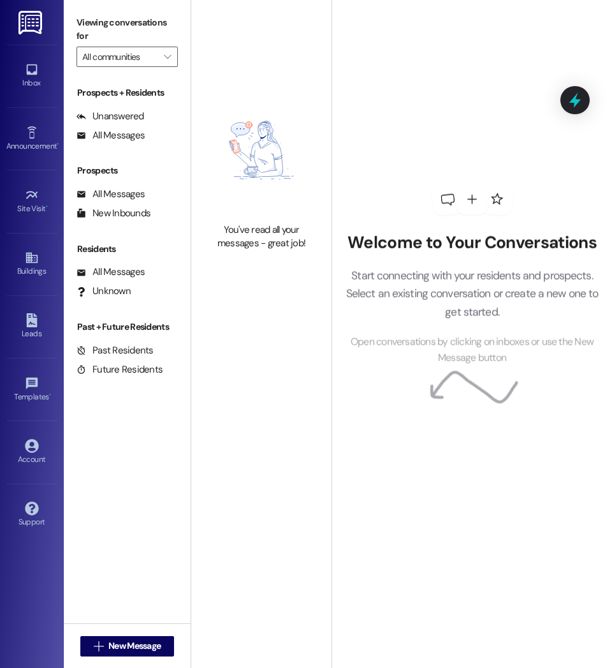
type input "[GEOGRAPHIC_DATA]"
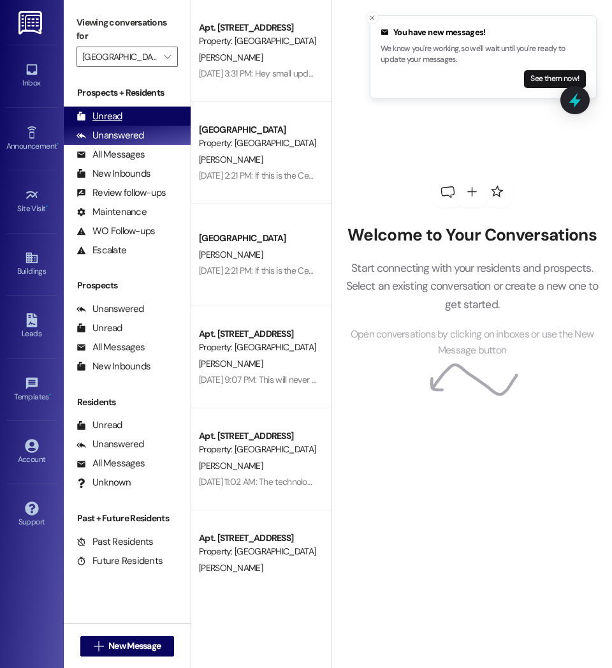
click at [144, 109] on div "Unread (0)" at bounding box center [127, 115] width 127 height 19
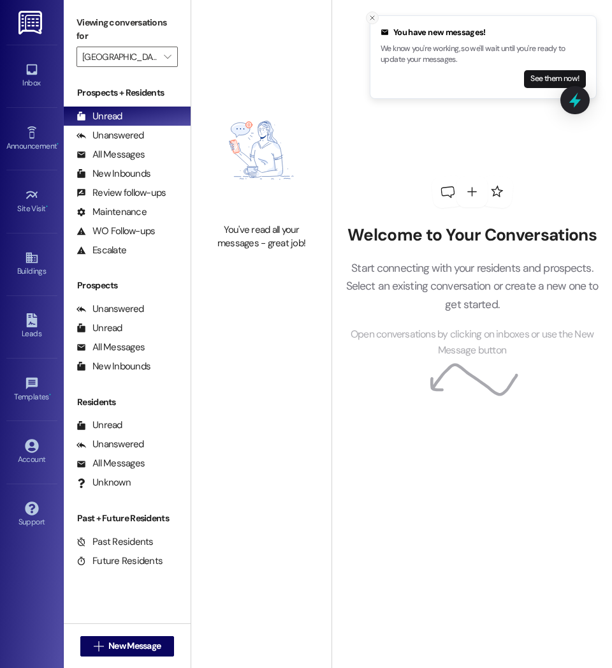
click at [369, 13] on button "Close toast" at bounding box center [372, 17] width 13 height 13
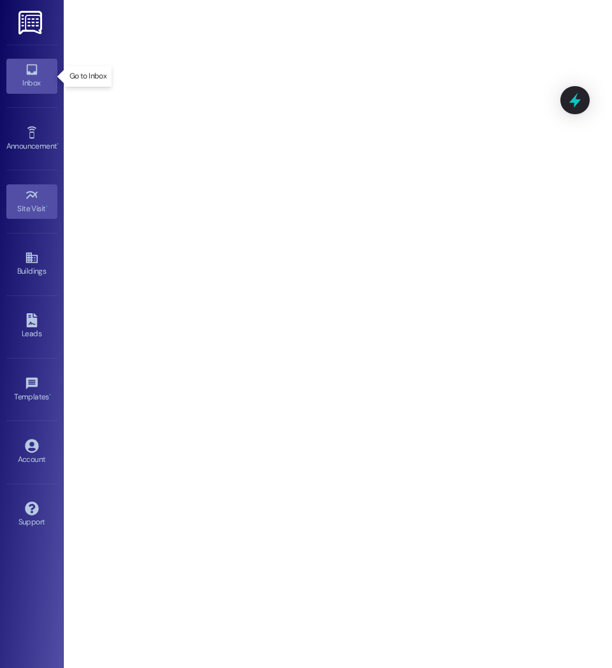
click at [27, 76] on icon at bounding box center [32, 69] width 14 height 14
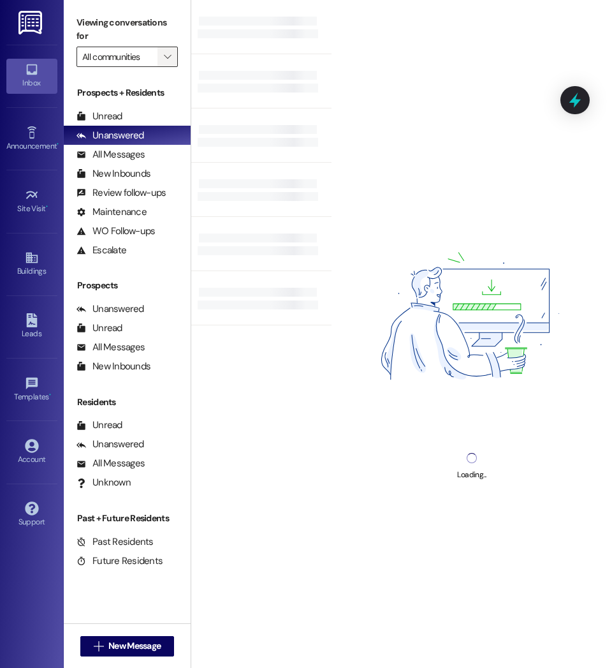
click at [175, 53] on button "" at bounding box center [167, 57] width 20 height 20
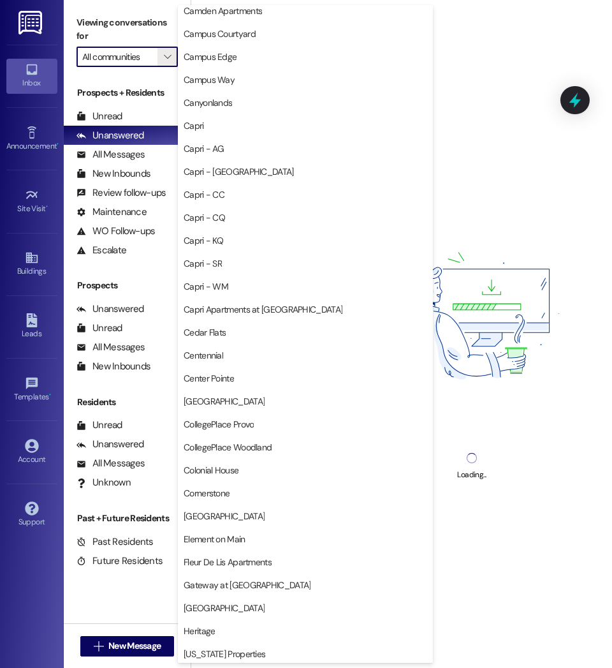
scroll to position [328, 0]
click at [231, 400] on span "[GEOGRAPHIC_DATA]" at bounding box center [306, 400] width 244 height 13
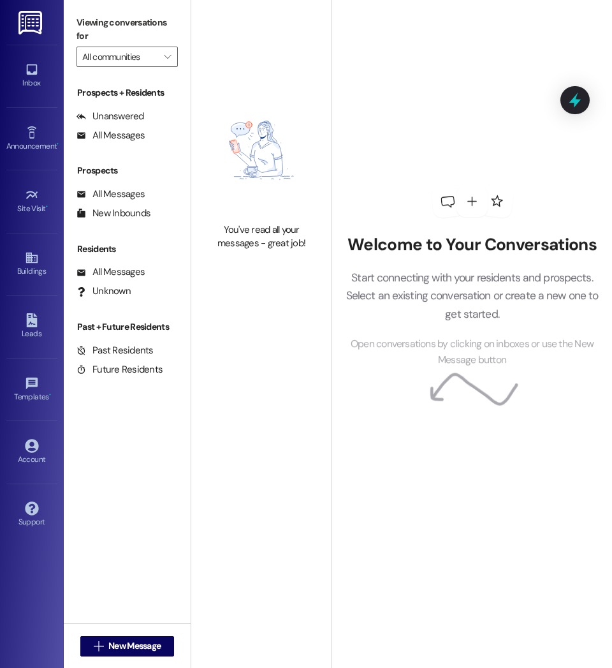
type input "[GEOGRAPHIC_DATA]"
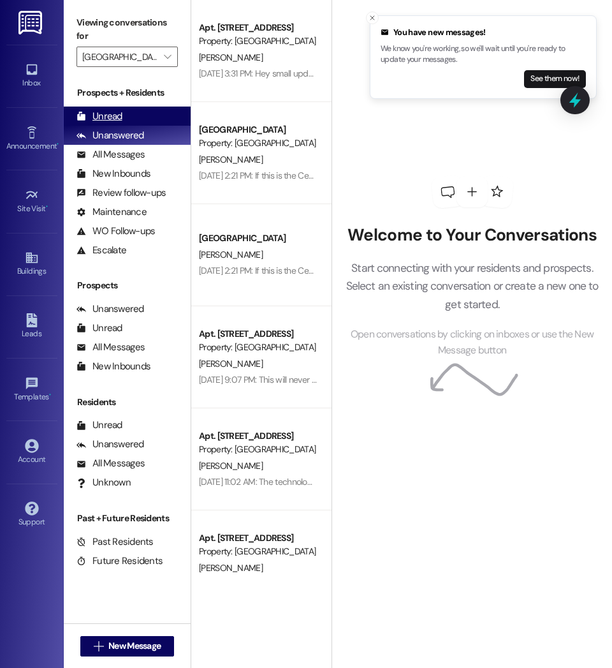
click at [143, 112] on div "Unread (0)" at bounding box center [127, 115] width 127 height 19
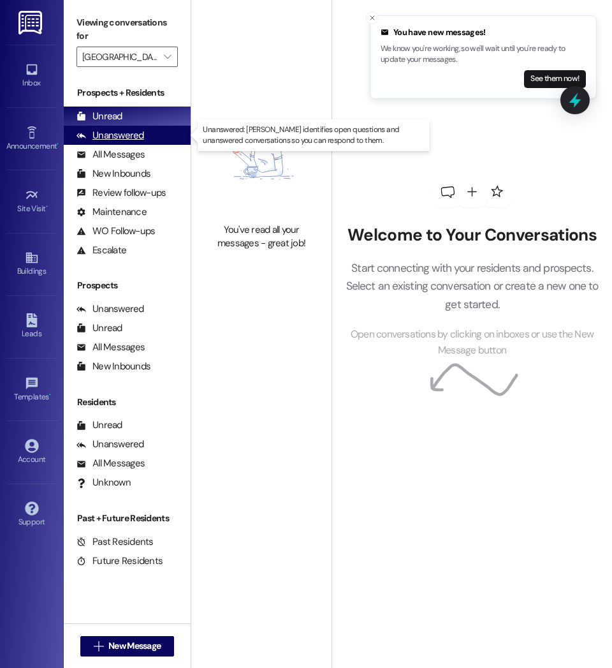
click at [132, 136] on div "Unanswered" at bounding box center [111, 135] width 68 height 13
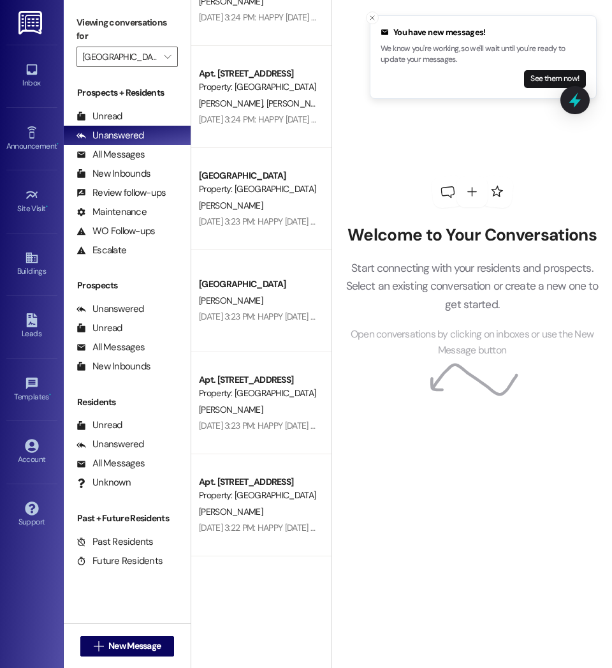
scroll to position [1590, 0]
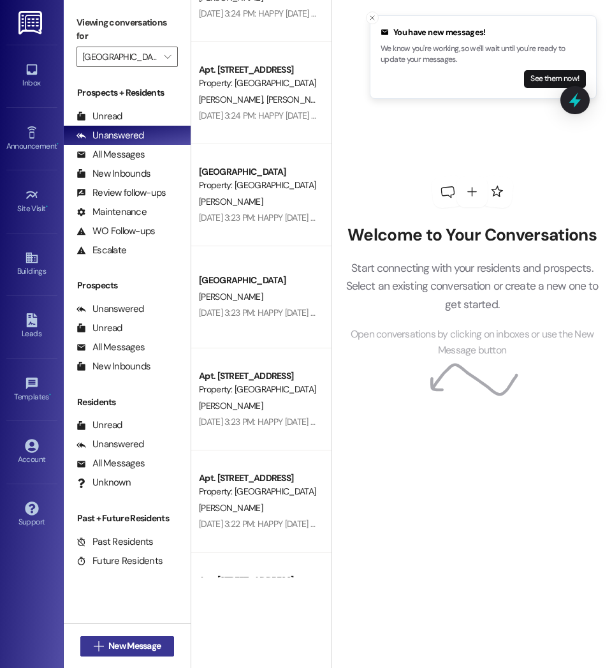
click at [141, 645] on span "New Message" at bounding box center [134, 645] width 52 height 13
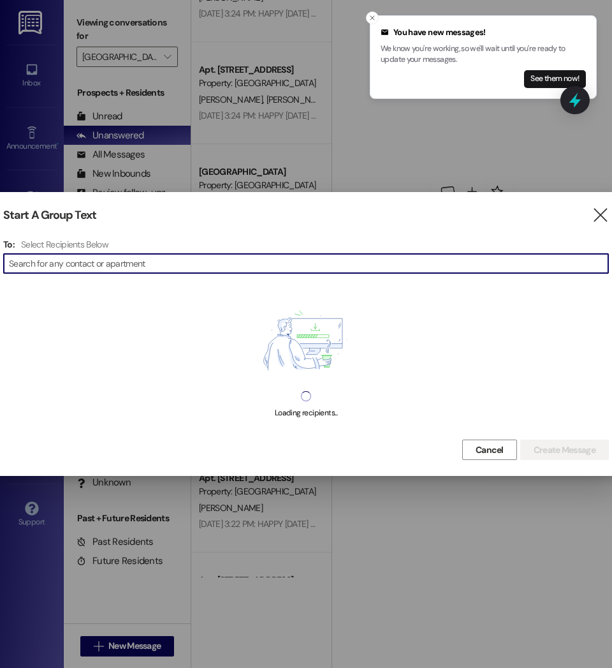
click at [282, 263] on input at bounding box center [308, 263] width 599 height 18
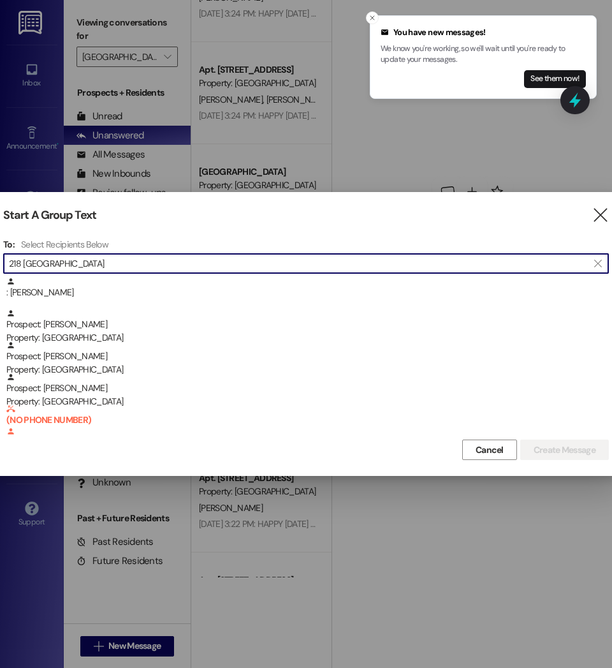
click at [124, 263] on input "218 central park" at bounding box center [298, 263] width 579 height 18
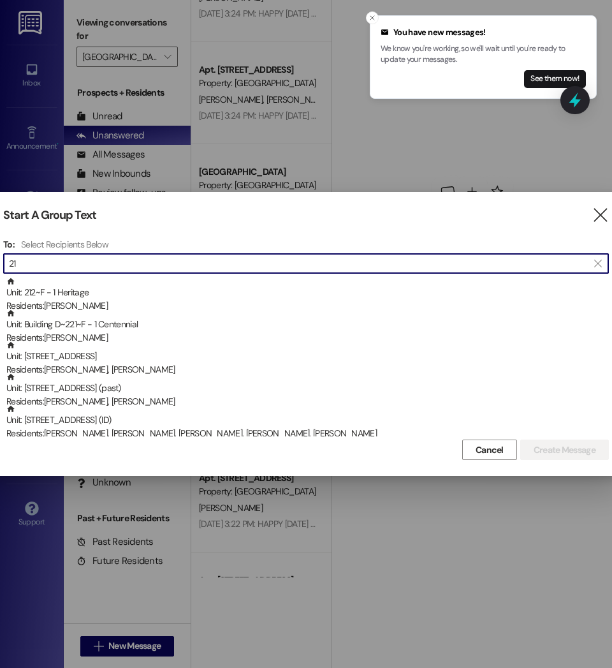
type input "2"
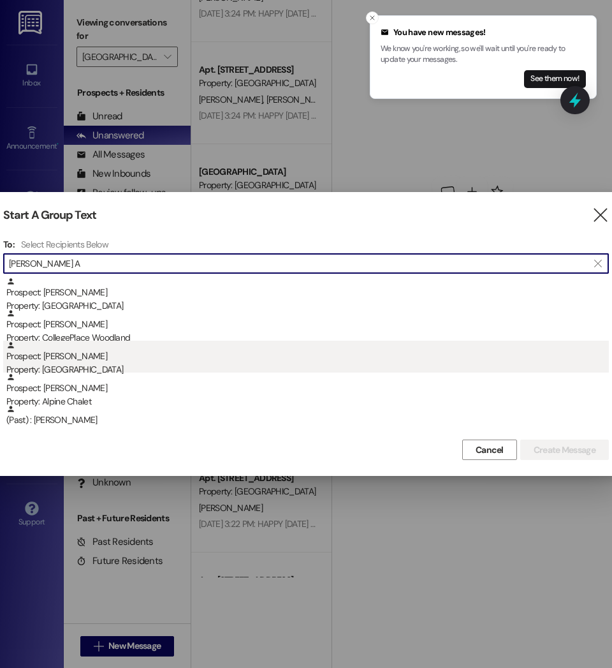
type input "McQueen A"
click at [85, 362] on div "Prospect: Aaron McQueen Property: Central Park" at bounding box center [307, 358] width 603 height 36
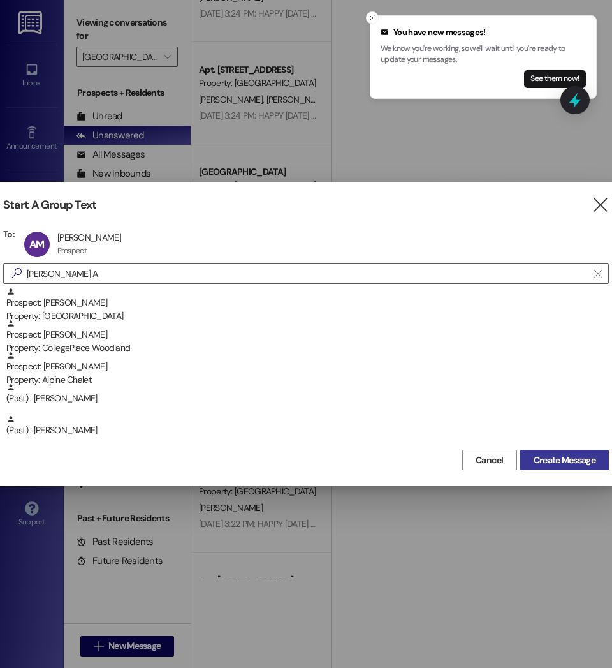
click at [541, 461] on span "Create Message" at bounding box center [565, 459] width 62 height 13
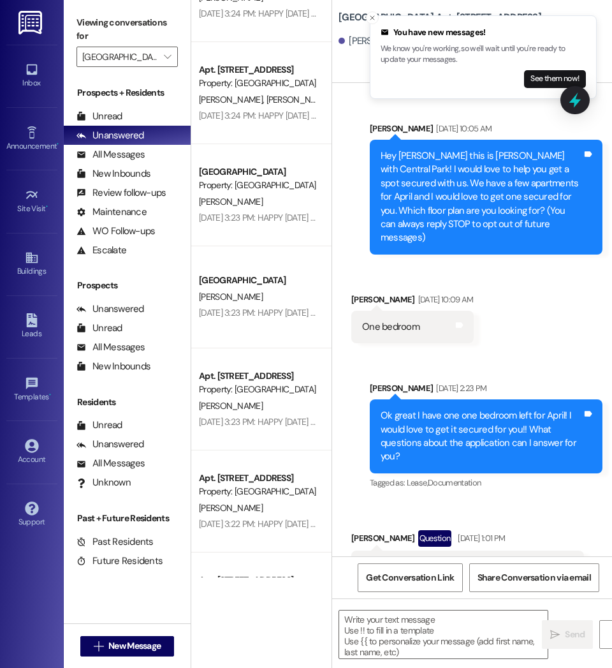
scroll to position [6696, 0]
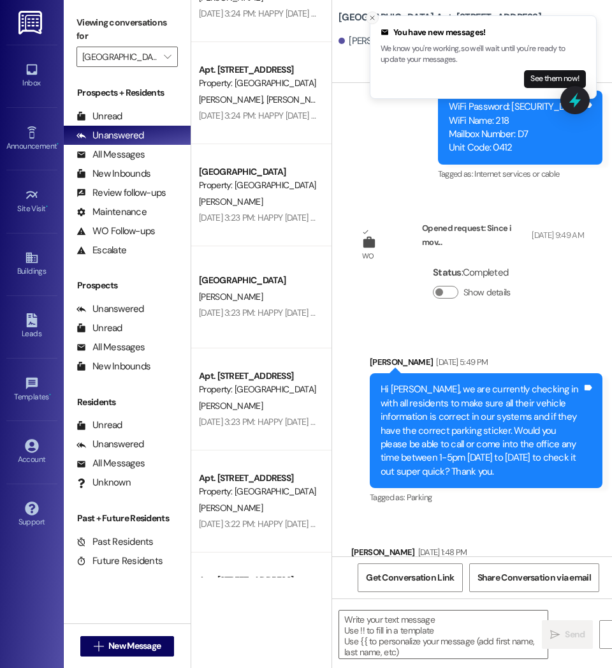
click at [368, 17] on button "Close toast" at bounding box center [372, 17] width 13 height 13
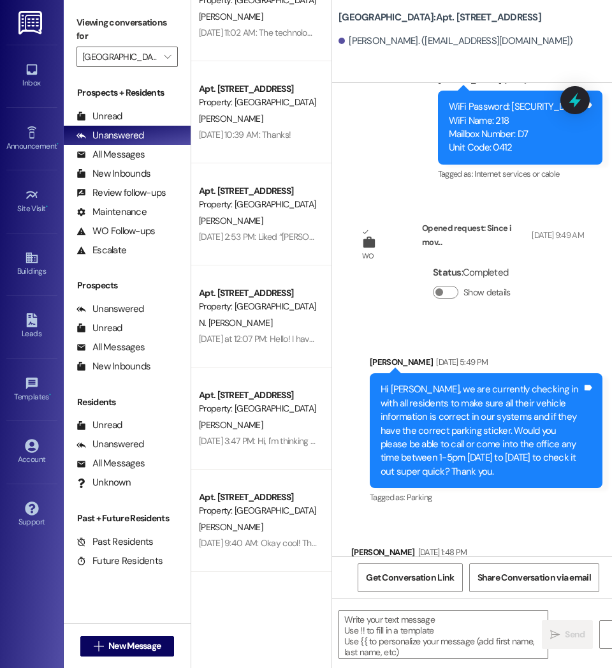
scroll to position [449, 0]
click at [156, 648] on span "New Message" at bounding box center [134, 645] width 52 height 13
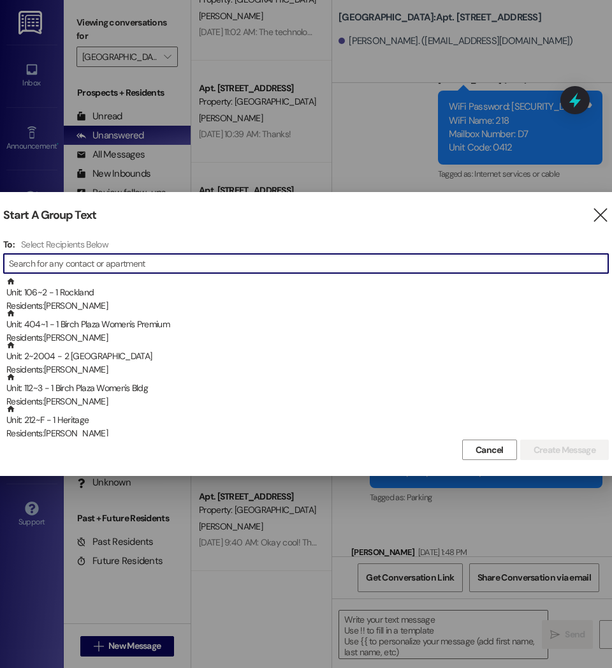
click at [210, 264] on input at bounding box center [308, 263] width 599 height 18
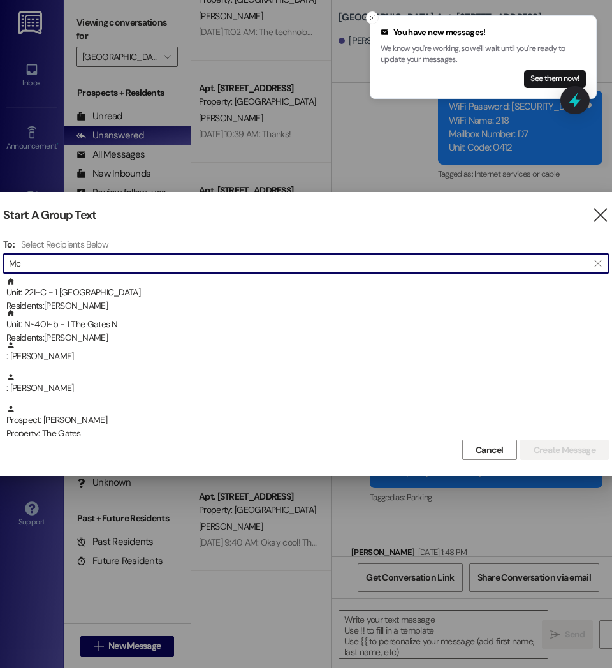
type input "M"
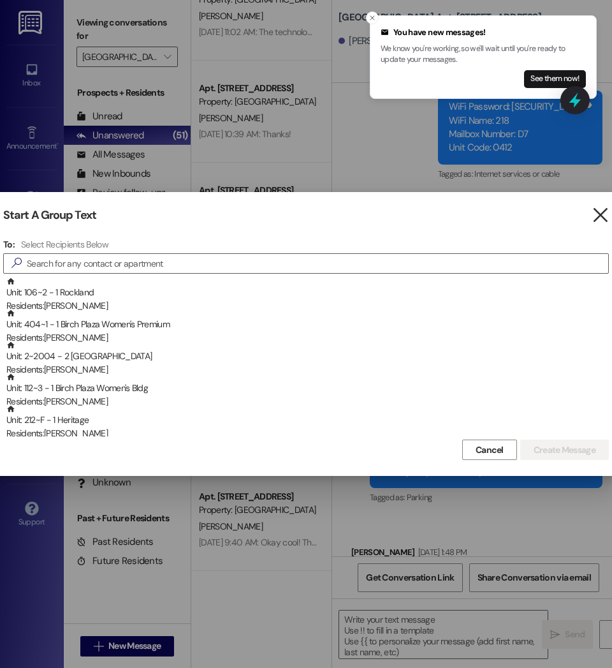
click at [600, 210] on icon "" at bounding box center [600, 214] width 17 height 13
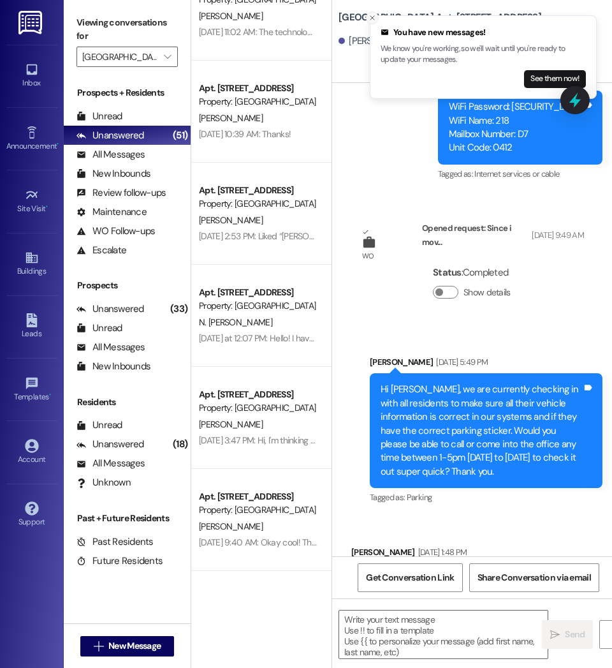
click at [374, 15] on icon "Close toast" at bounding box center [373, 18] width 8 height 8
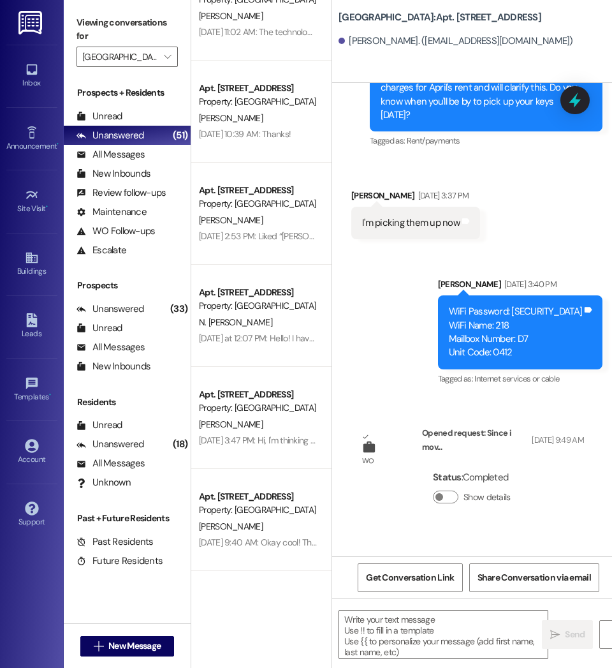
scroll to position [6696, 0]
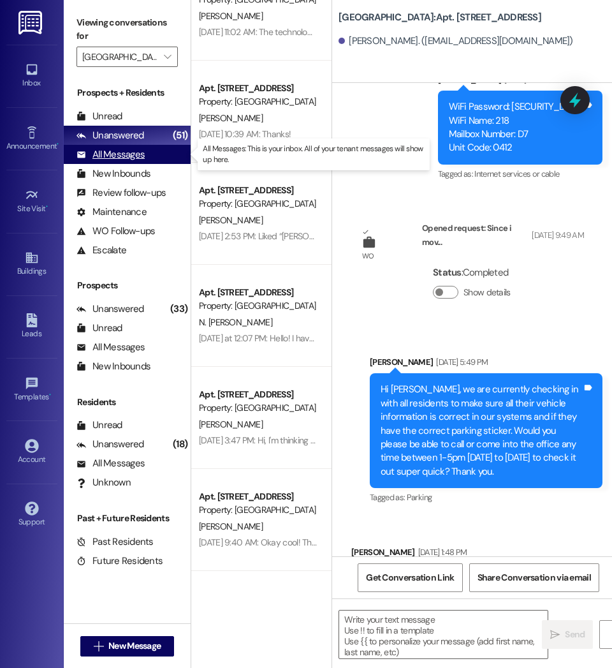
click at [132, 154] on div "All Messages" at bounding box center [111, 154] width 68 height 13
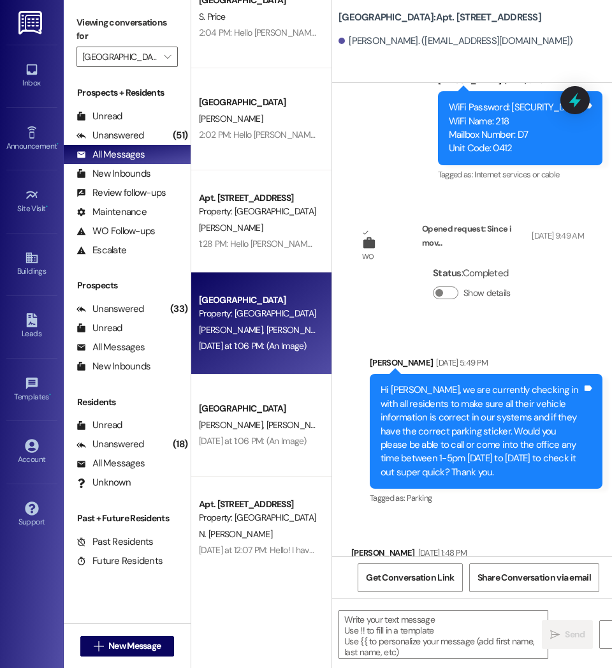
scroll to position [34, 0]
click at [262, 335] on div "A. McQueen A. Mullanix" at bounding box center [258, 329] width 121 height 16
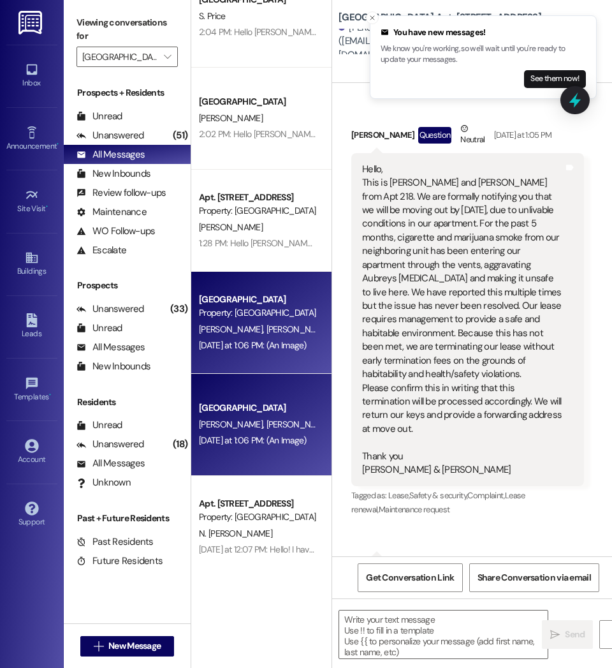
scroll to position [2883, 0]
click at [369, 21] on icon "Close toast" at bounding box center [373, 18] width 8 height 8
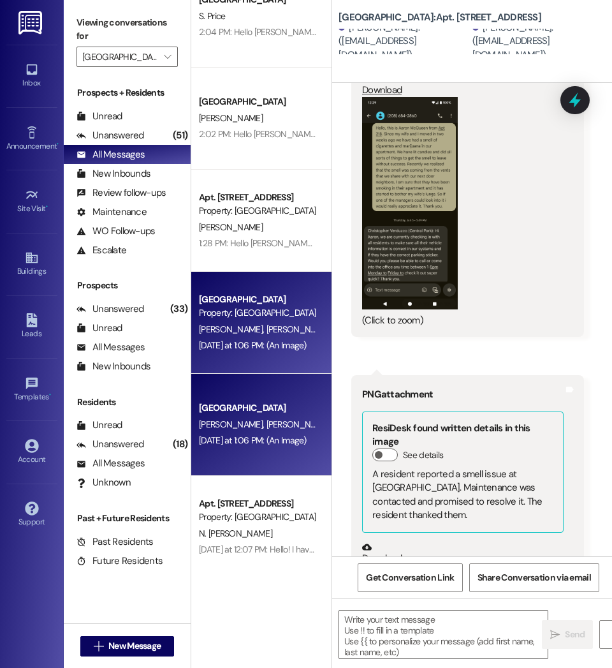
scroll to position [3845, 0]
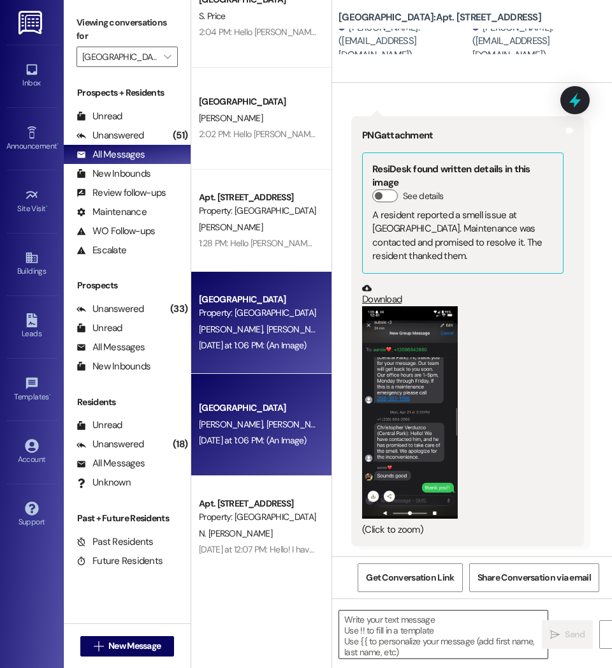
click at [447, 634] on textarea at bounding box center [443, 634] width 208 height 48
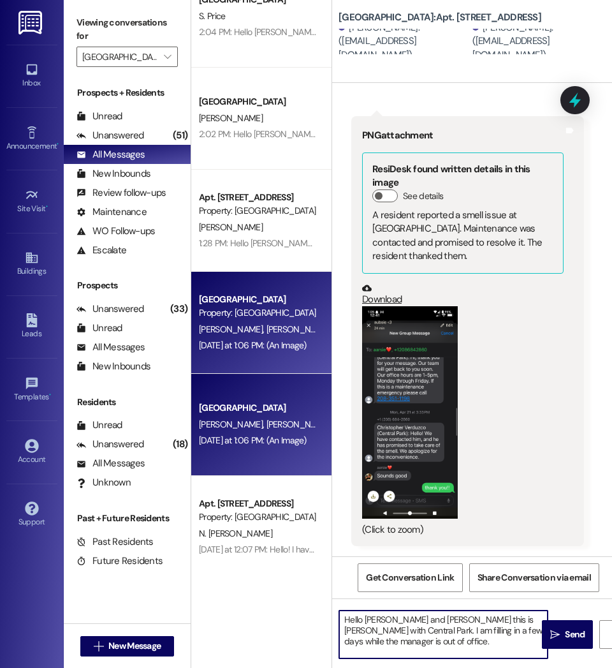
click at [393, 645] on textarea "Hello Aubrey and Aaron this is Courtney with Central Park. I am filling in a fe…" at bounding box center [443, 634] width 208 height 48
click at [511, 639] on textarea "Hello Aubrey and Aaron this is Courtney with Central Park. I am filling in a fe…" at bounding box center [443, 634] width 208 height 48
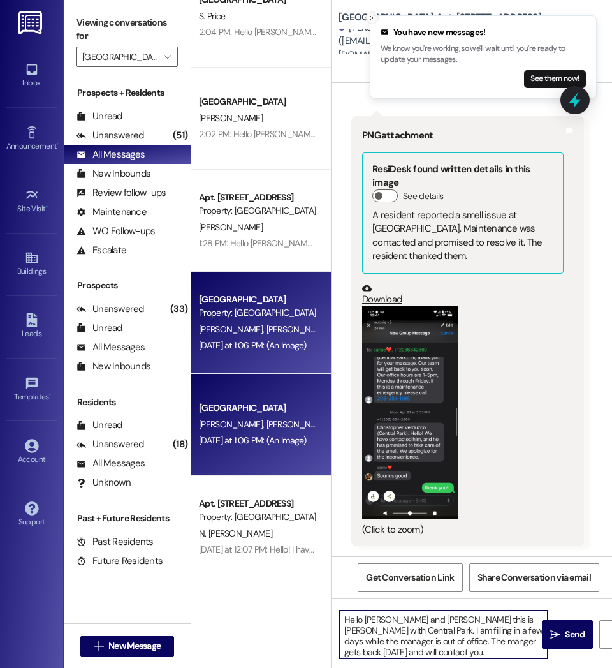
click at [370, 15] on icon "Close toast" at bounding box center [373, 18] width 8 height 8
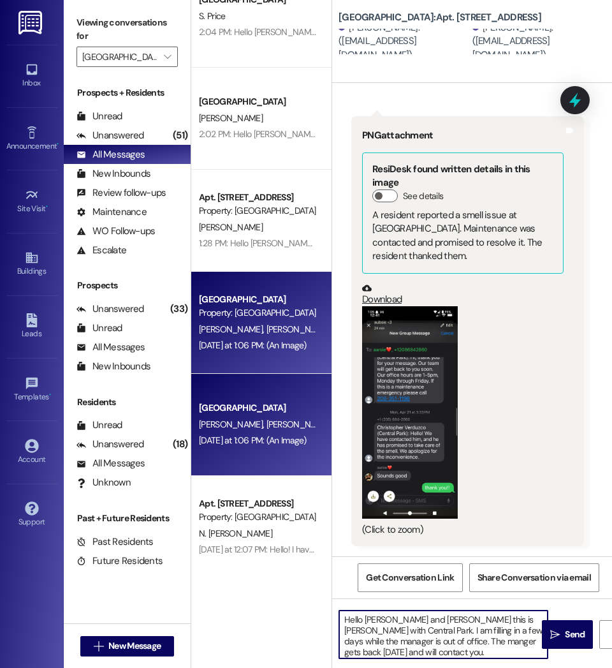
click at [471, 647] on textarea "Hello Aubrey and Aaron this is Courtney with Central Park. I am filling in a fe…" at bounding box center [443, 634] width 208 height 48
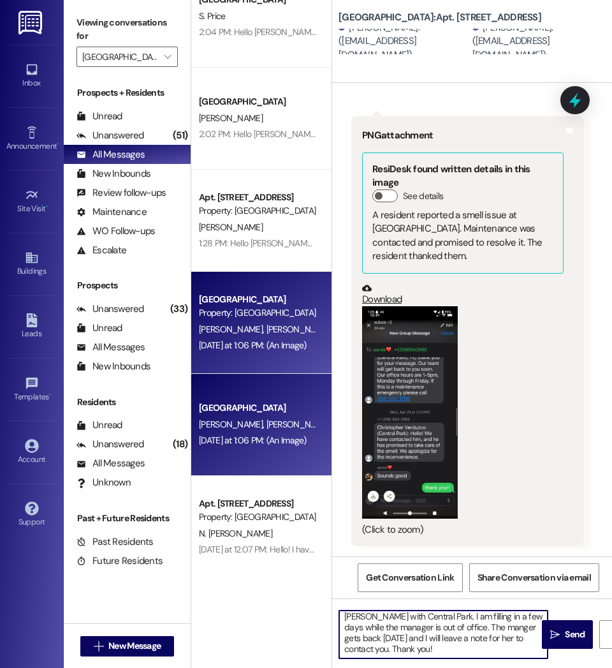
scroll to position [0, 0]
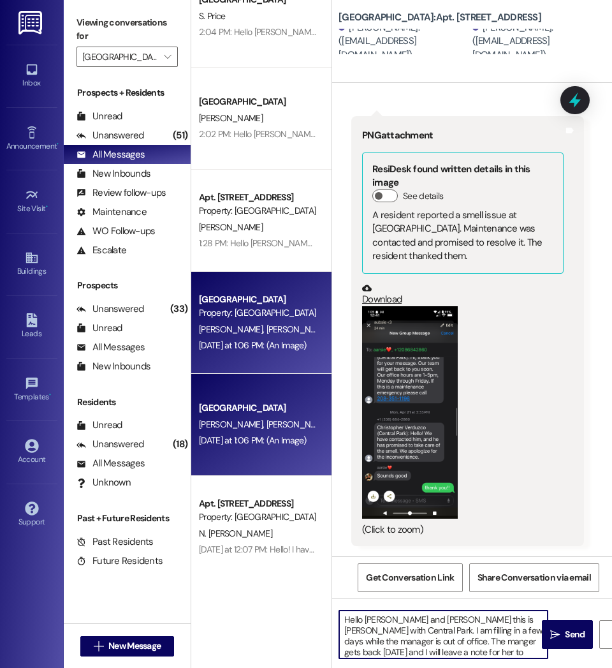
drag, startPoint x: 391, startPoint y: 650, endPoint x: 316, endPoint y: 599, distance: 90.9
click at [316, 599] on div "Central Park Prospect S. Price 2:04 PM: Hello Sarenady! This is Courtney with C…" at bounding box center [401, 334] width 421 height 668
type textarea "Hello Aubrey and Aaron this is Courtney with Central Park. I am filling in a fe…"
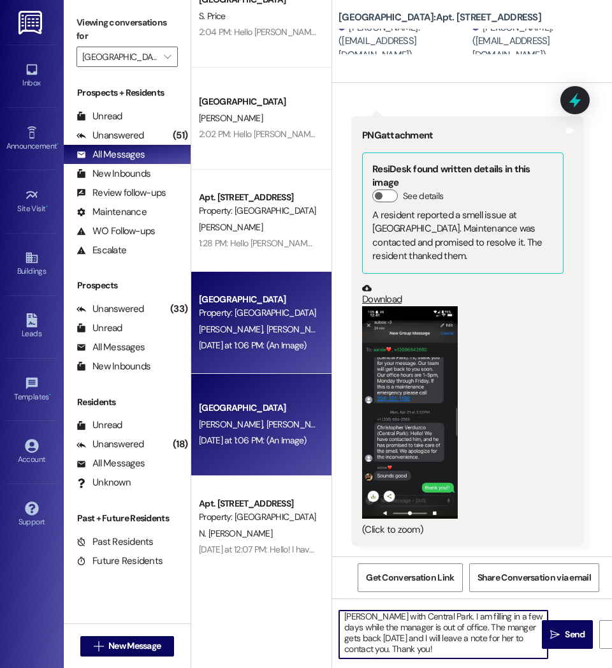
click at [427, 651] on textarea "Hello Aubrey and Aaron this is Courtney with Central Park. I am filling in a fe…" at bounding box center [443, 634] width 208 height 48
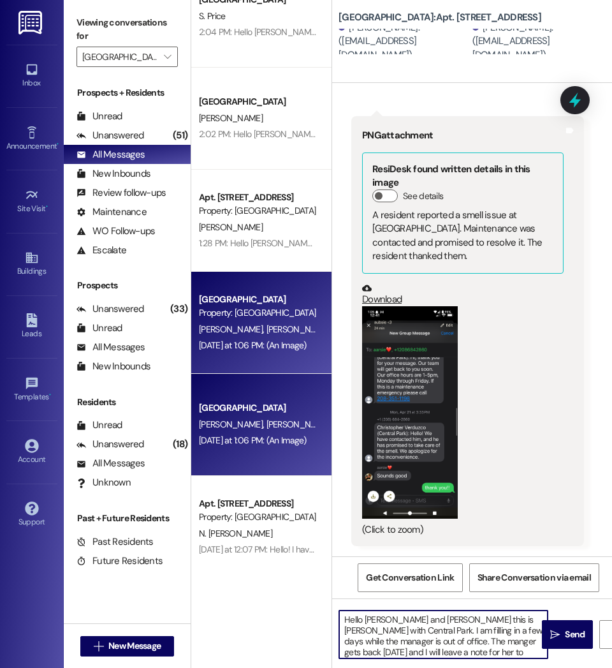
drag, startPoint x: 386, startPoint y: 649, endPoint x: 319, endPoint y: 605, distance: 80.6
click at [319, 605] on div "Central Park Prospect S. Price 2:04 PM: Hello Sarenady! This is Courtney with C…" at bounding box center [401, 334] width 421 height 668
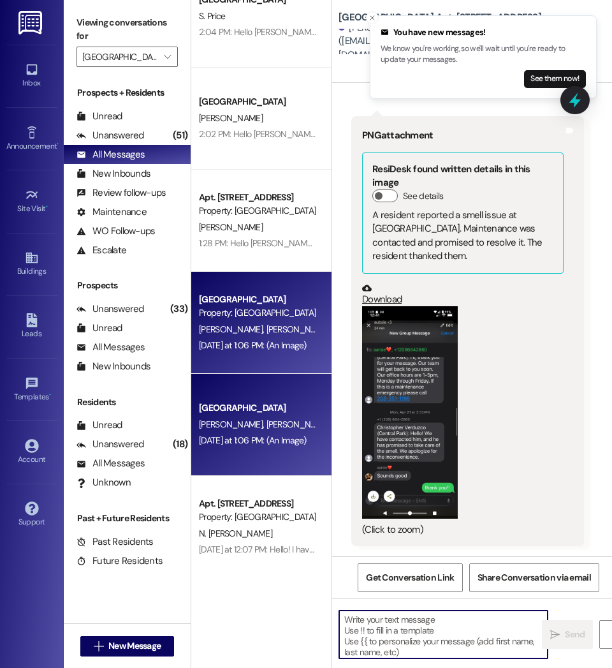
paste textarea "Hello Aubrey and Aaron, this is Courtney with Central Park. I’m filling in for …"
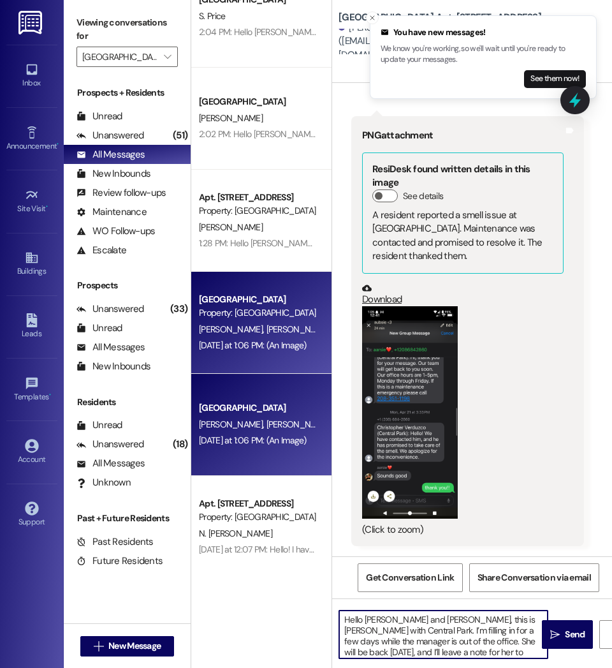
scroll to position [14, 0]
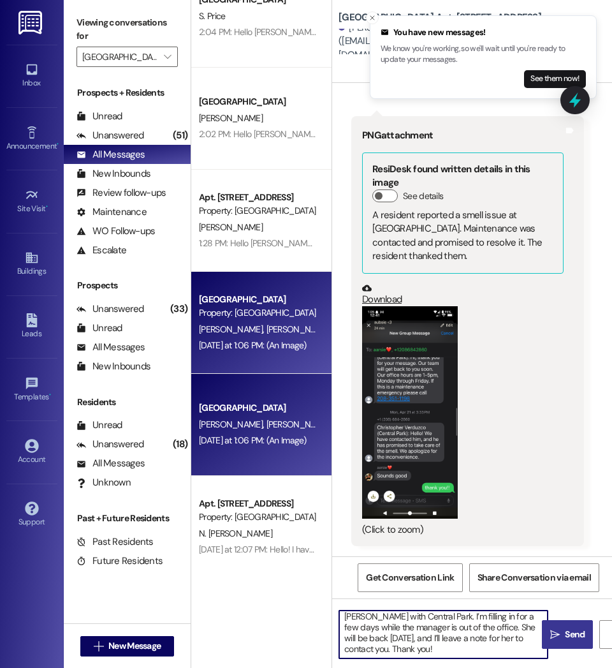
type textarea "Hello Aubrey and Aaron, this is Courtney with Central Park. I’m filling in for …"
click at [569, 639] on span "Send" at bounding box center [575, 633] width 20 height 13
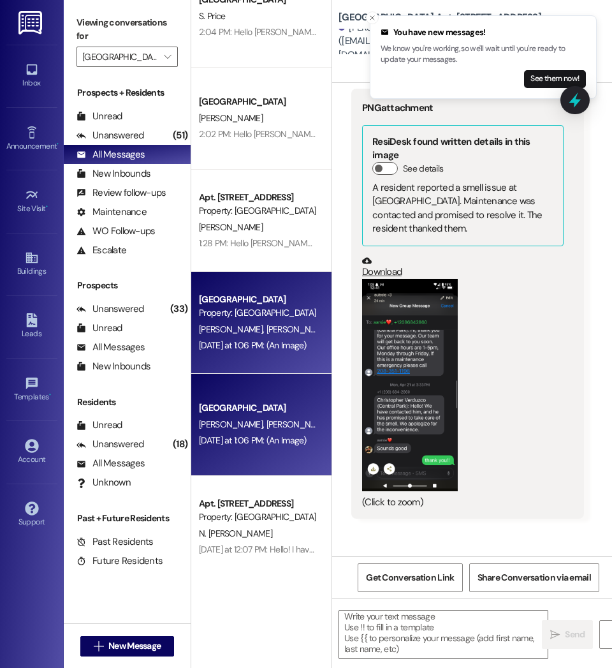
scroll to position [3989, 0]
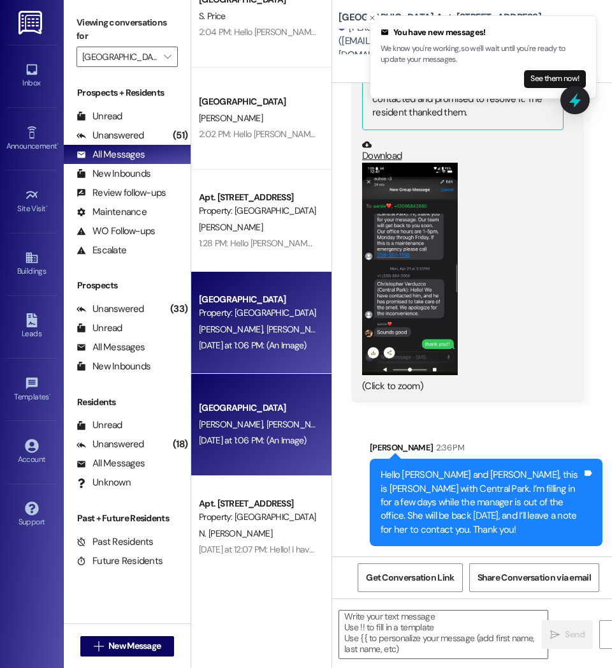
click at [127, 106] on div "Prospects + Residents Unread (0) Unread: Any message you haven't read yet will …" at bounding box center [127, 172] width 127 height 173
click at [124, 112] on div "Unread (0)" at bounding box center [127, 115] width 127 height 19
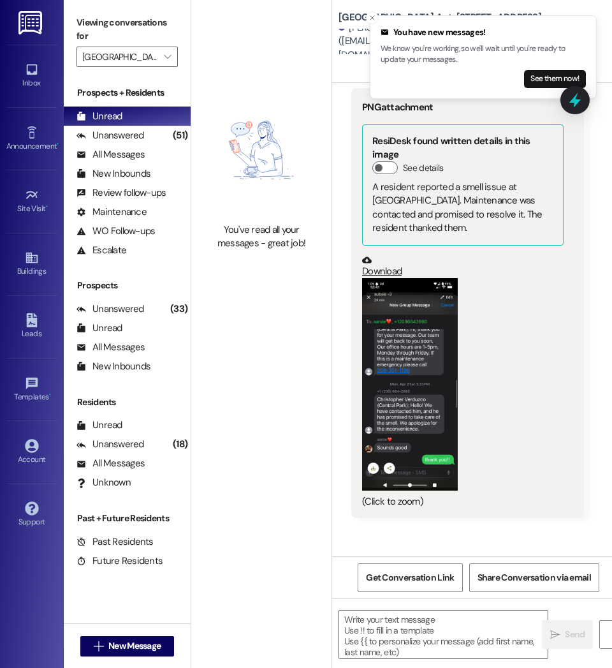
scroll to position [3845, 0]
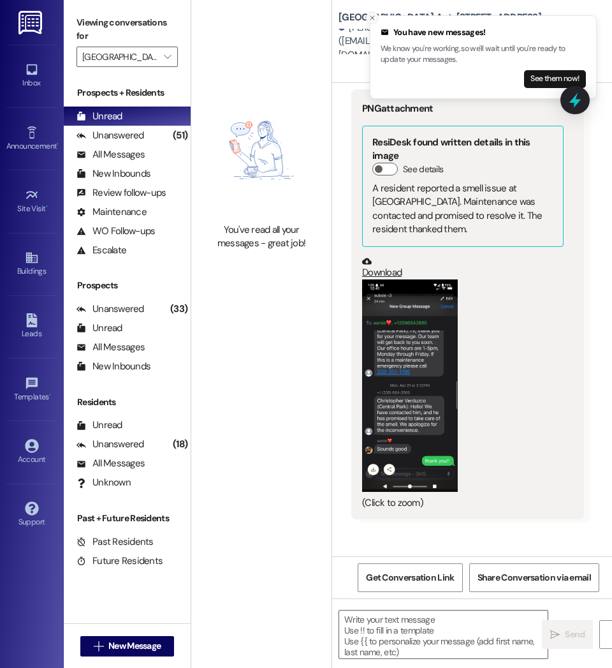
click at [371, 14] on icon "Close toast" at bounding box center [373, 18] width 8 height 8
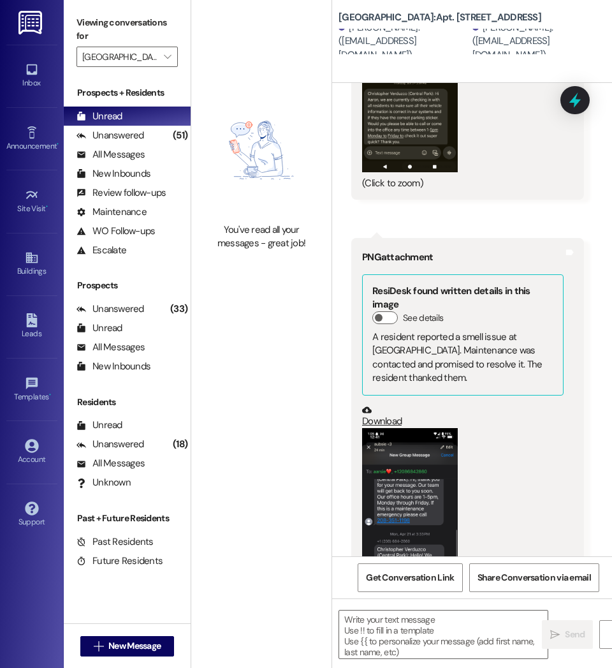
scroll to position [3989, 0]
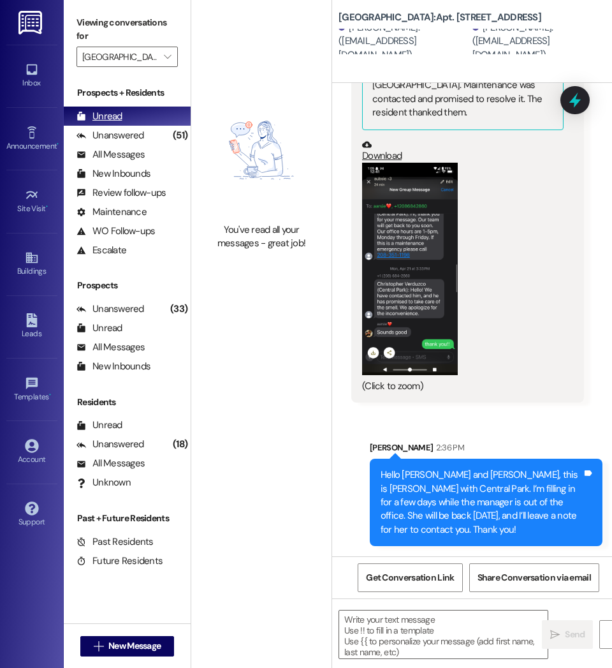
click at [132, 111] on div "Unread (0)" at bounding box center [127, 115] width 127 height 19
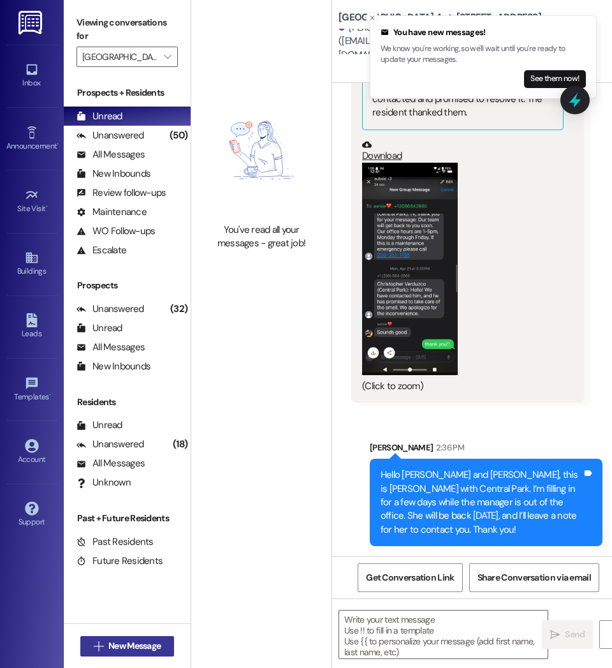
click at [151, 643] on span "New Message" at bounding box center [134, 645] width 52 height 13
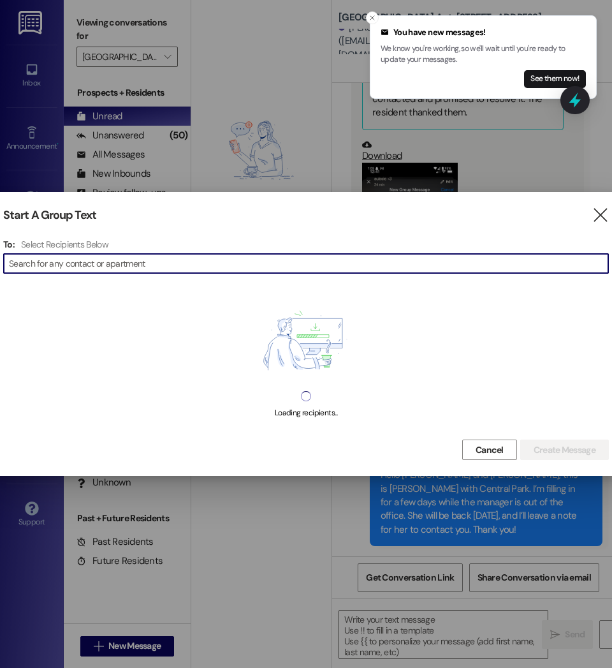
click at [307, 261] on input at bounding box center [308, 263] width 599 height 18
click at [174, 260] on input at bounding box center [308, 263] width 599 height 18
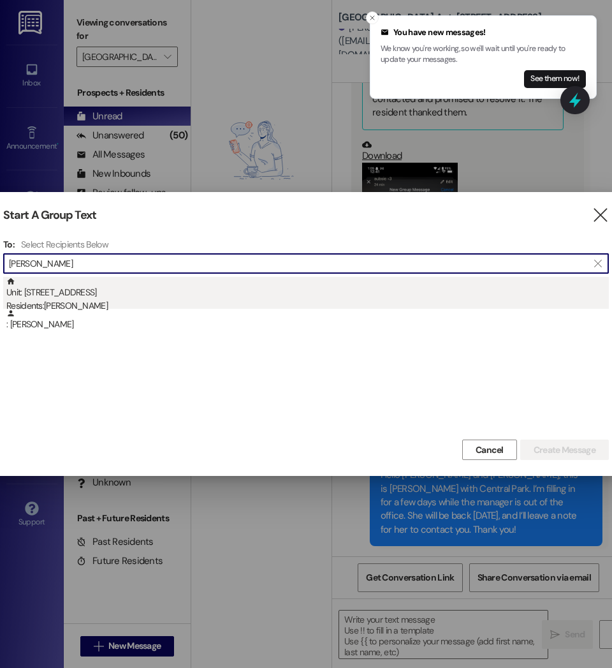
type input "Michael Lir"
click at [91, 301] on div "Residents: Michael Liranzo" at bounding box center [307, 305] width 603 height 13
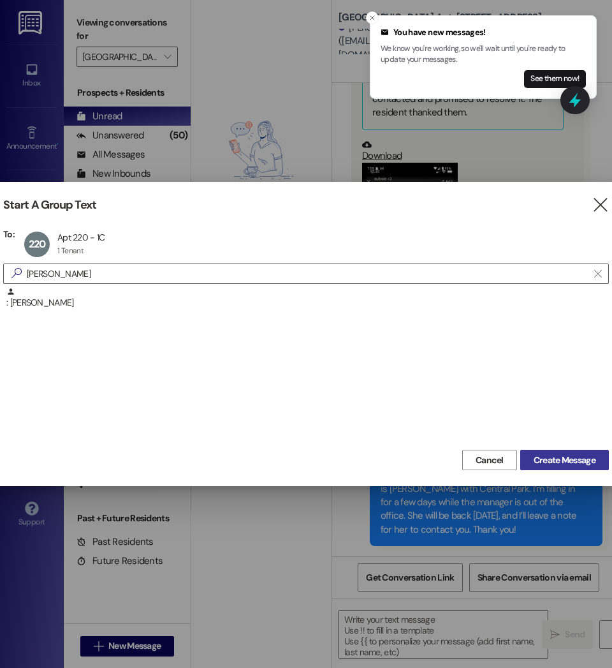
click at [534, 458] on span "Create Message" at bounding box center [565, 459] width 62 height 13
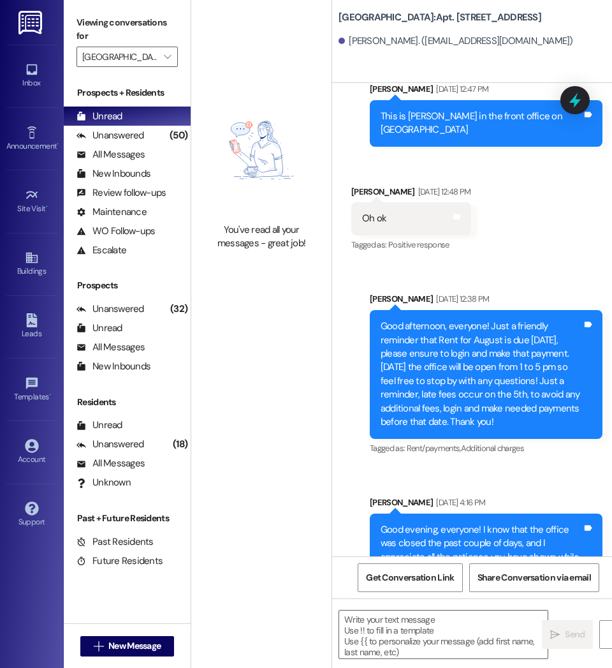
scroll to position [38346, 0]
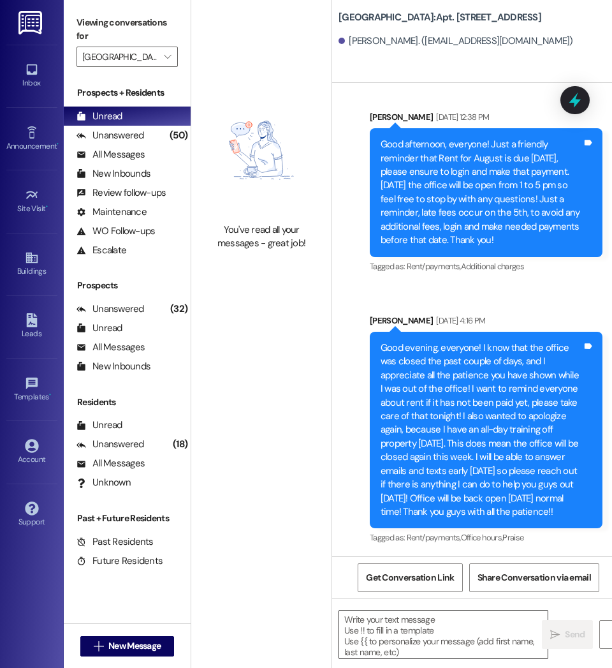
click at [427, 633] on textarea at bounding box center [443, 634] width 208 height 48
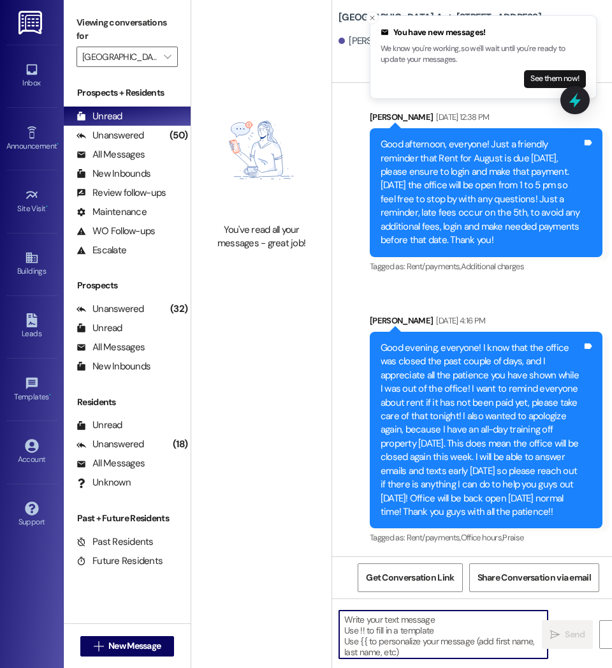
paste textarea "Hello Michael, This is Courtney with Central Park. I know we spoke on the phone…"
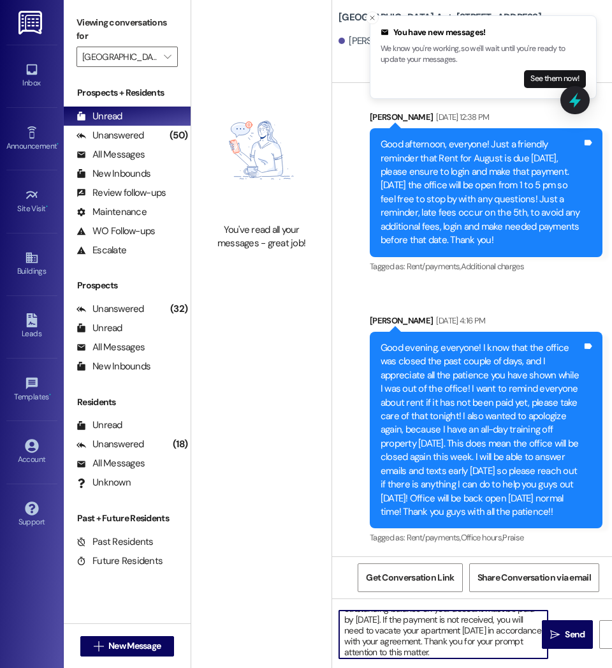
scroll to position [0, 0]
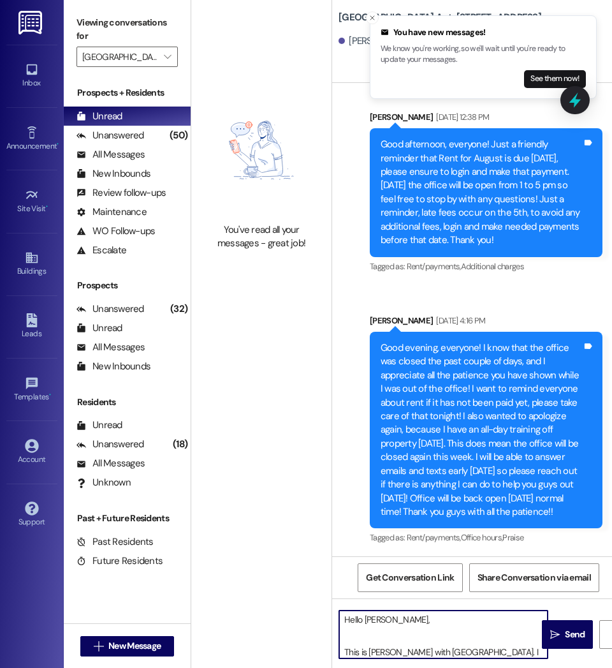
click at [344, 653] on textarea "Hello Michael, This is Courtney with Central Park. I know we spoke on the phone…" at bounding box center [443, 634] width 208 height 48
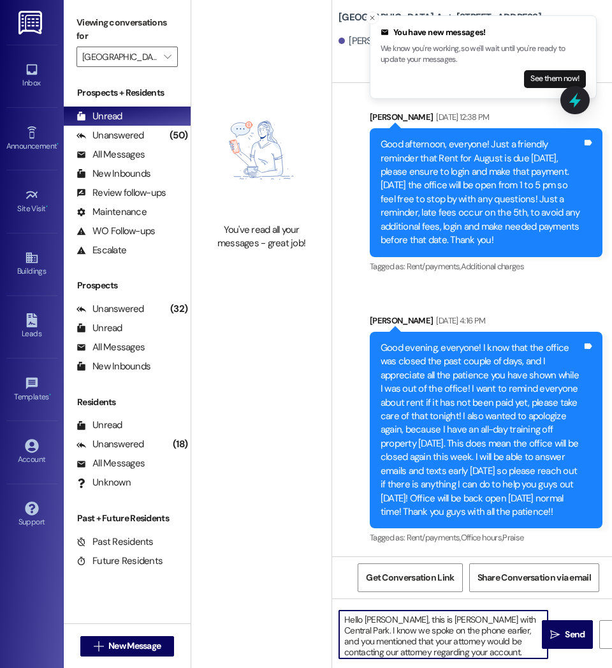
type textarea "Hello Michael, this is Courtney with Central Park. I know we spoke on the phone…"
